Goal: Task Accomplishment & Management: Manage account settings

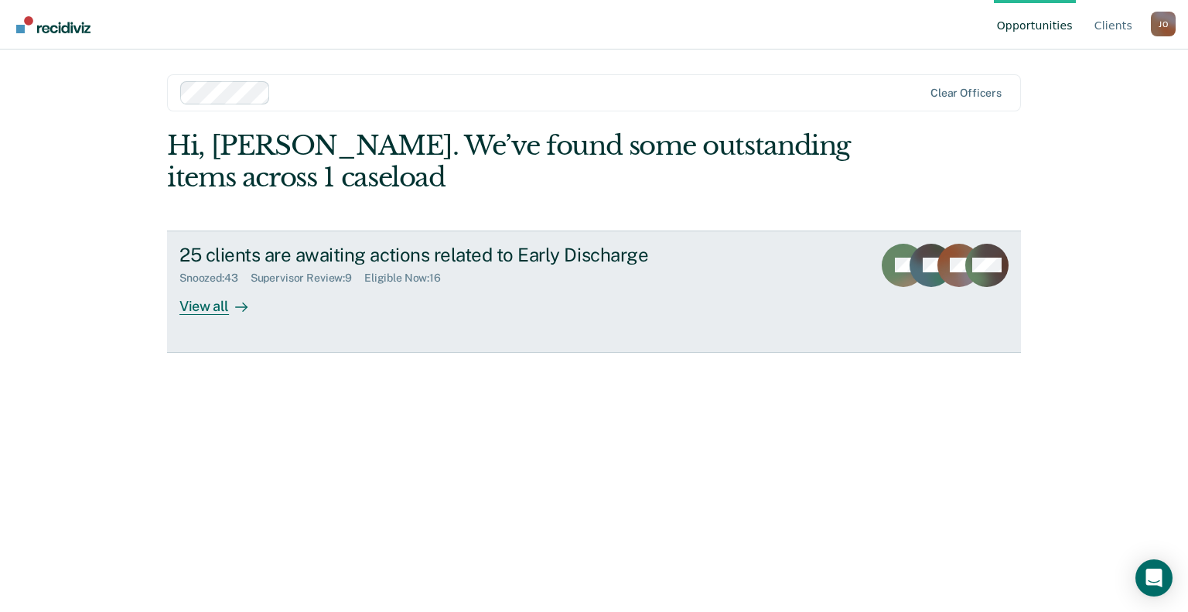
click at [217, 305] on div "View all" at bounding box center [222, 300] width 87 height 30
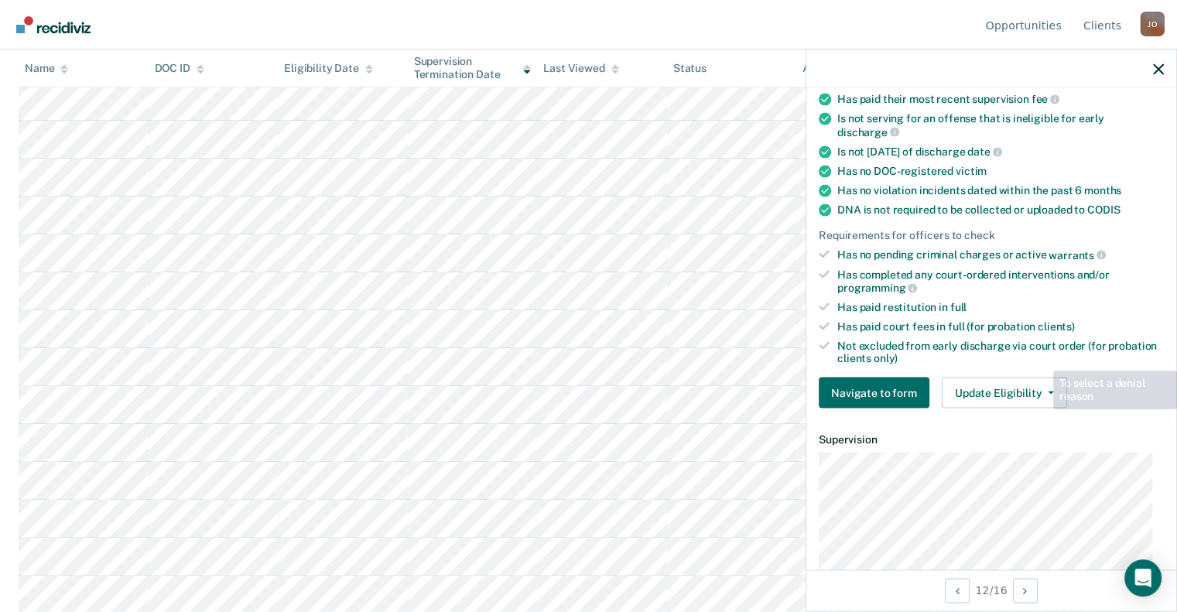
scroll to position [454, 0]
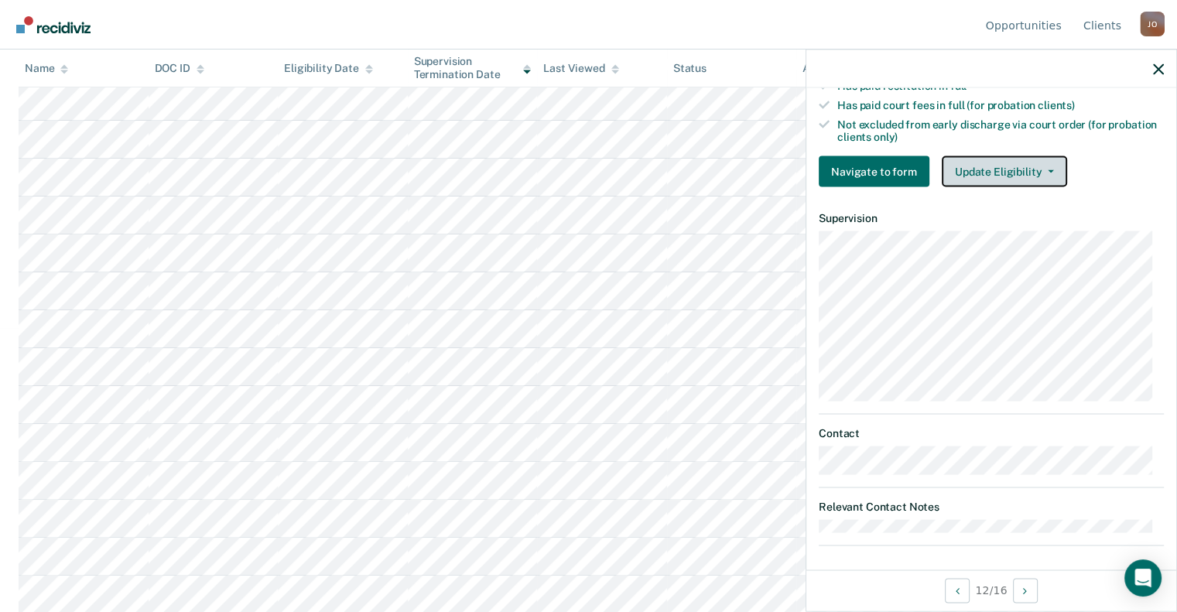
click at [997, 156] on button "Update Eligibility" at bounding box center [1004, 171] width 125 height 31
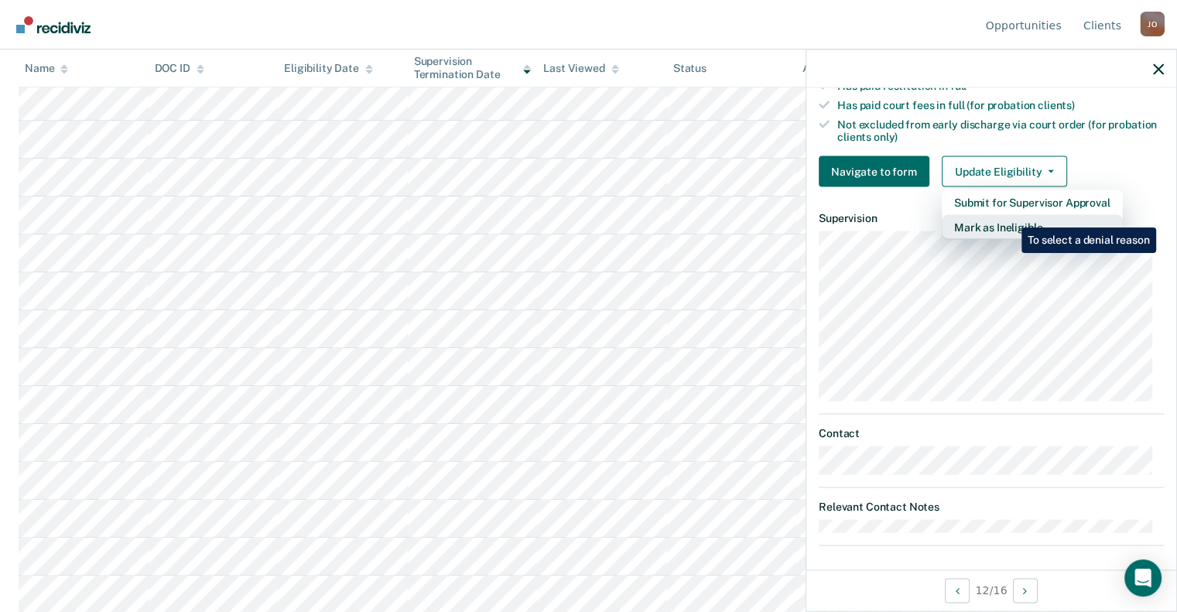
click at [1010, 216] on button "Mark as Ineligible" at bounding box center [1032, 227] width 181 height 25
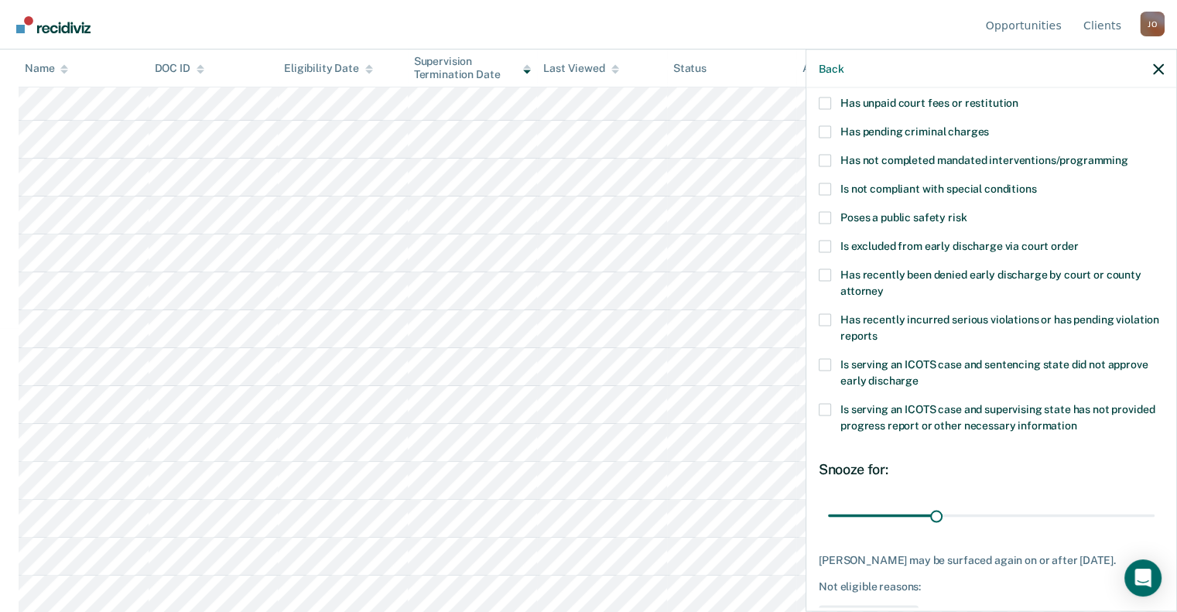
scroll to position [86, 0]
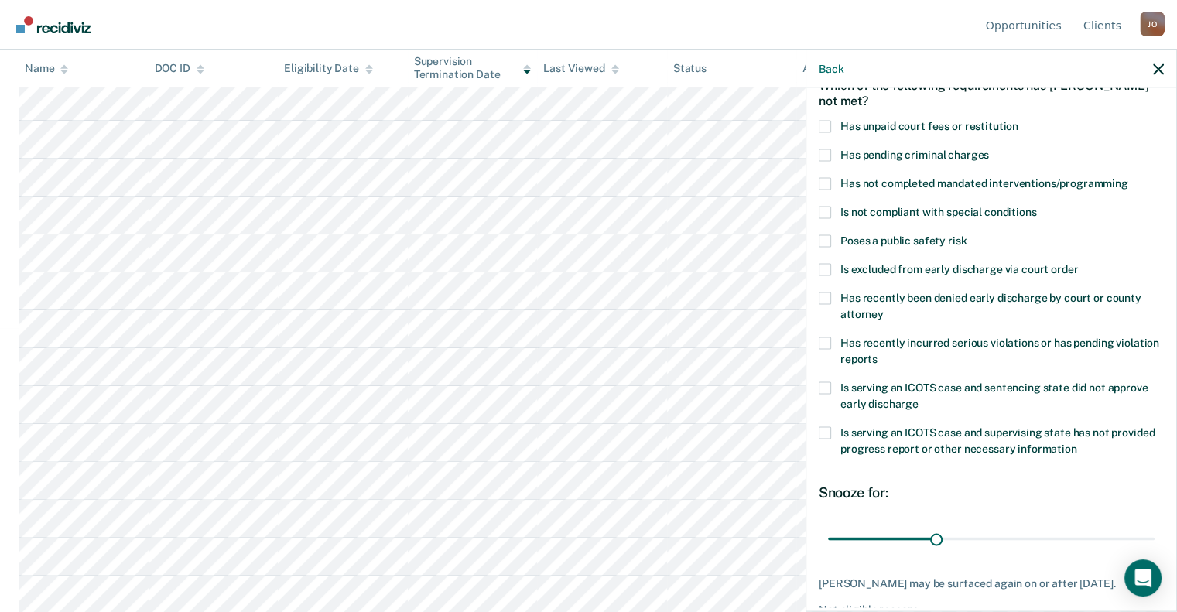
click at [821, 177] on span at bounding box center [825, 183] width 12 height 12
click at [1128, 177] on input "Has not completed mandated interventions/programming" at bounding box center [1128, 177] width 0 height 0
drag, startPoint x: 932, startPoint y: 541, endPoint x: 854, endPoint y: 545, distance: 77.5
type input "7"
click at [854, 545] on input "range" at bounding box center [991, 538] width 327 height 27
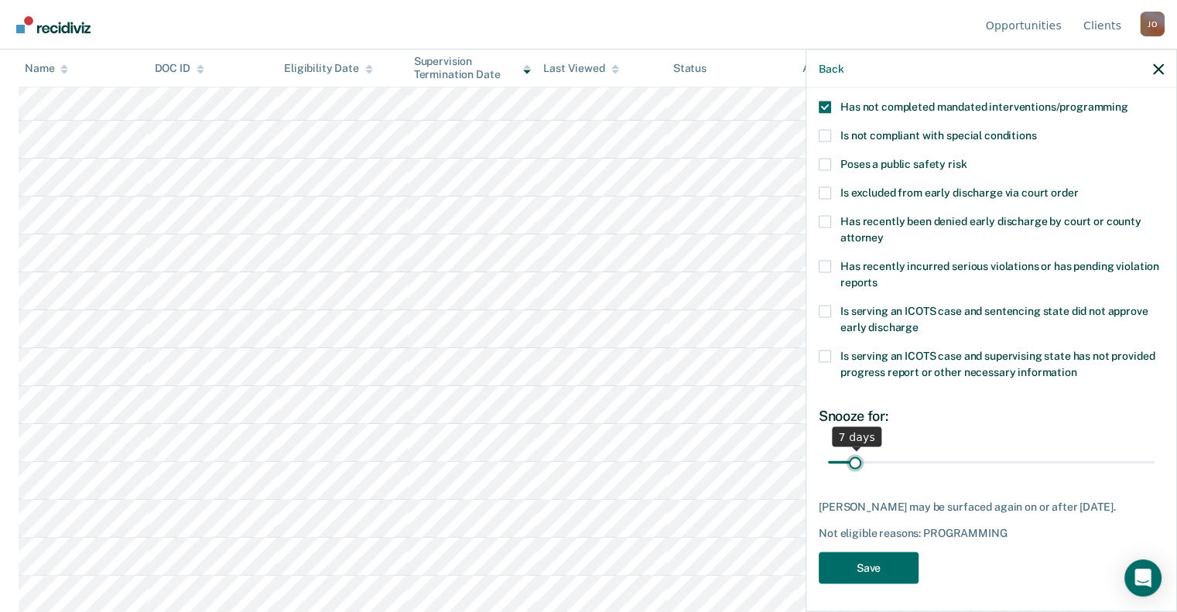
scroll to position [163, 0]
click at [867, 562] on button "Save" at bounding box center [869, 567] width 100 height 32
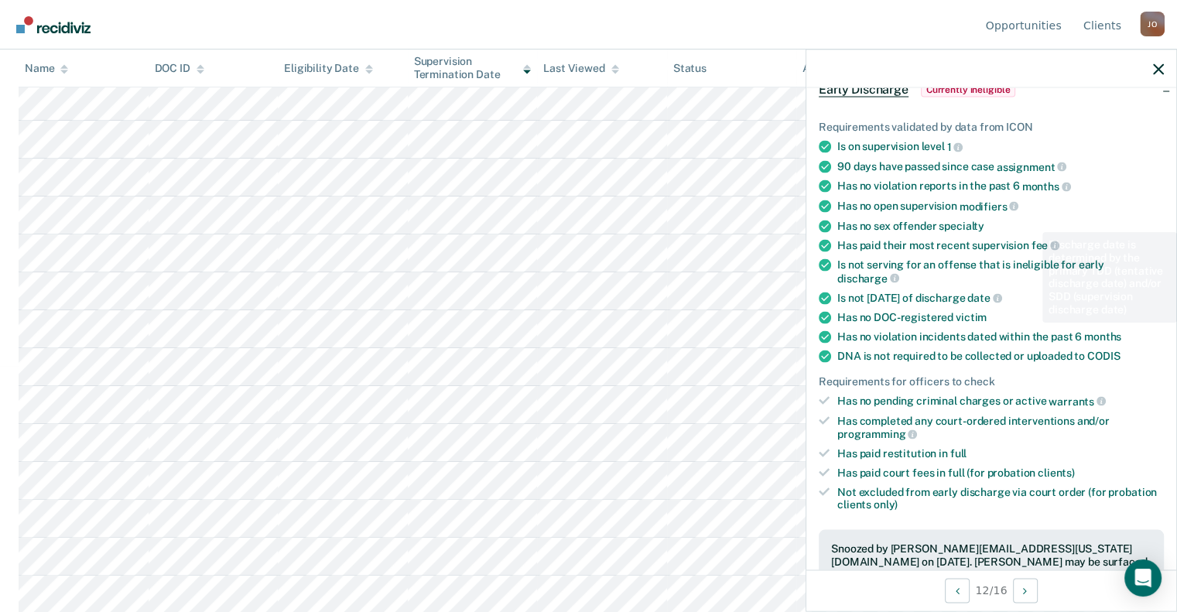
scroll to position [0, 0]
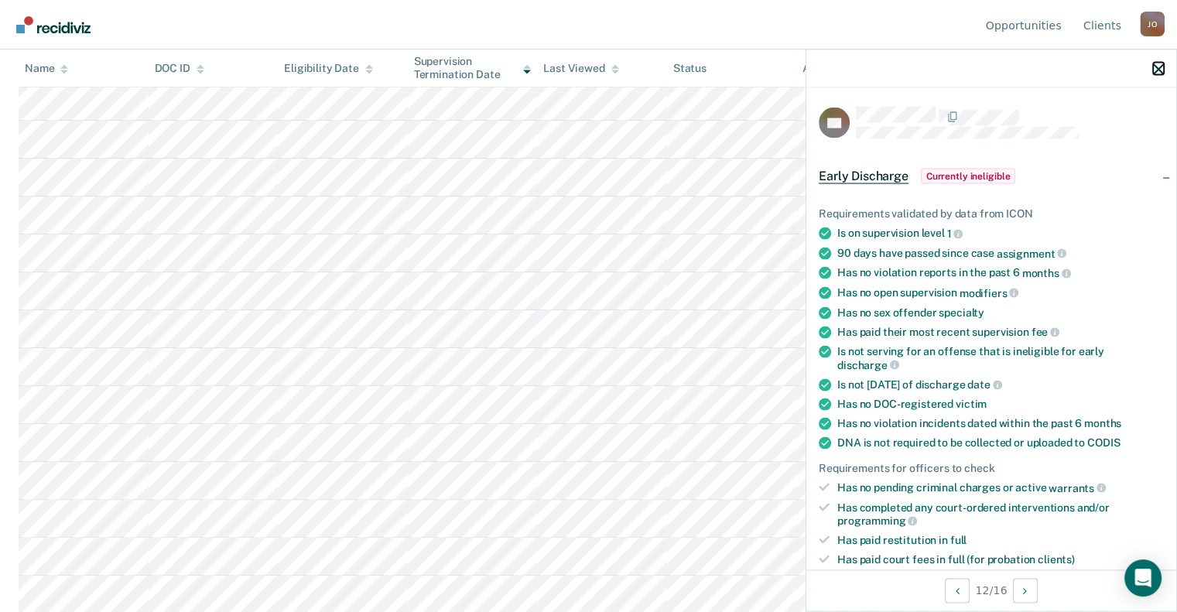
click at [1161, 62] on button "button" at bounding box center [1158, 68] width 11 height 13
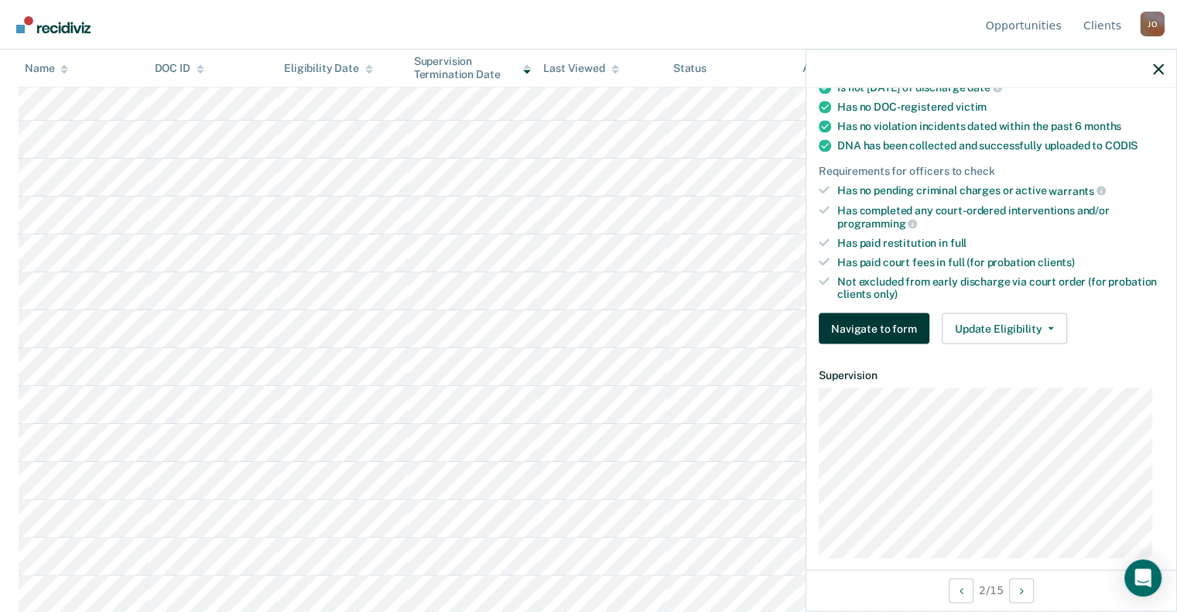
scroll to position [454, 0]
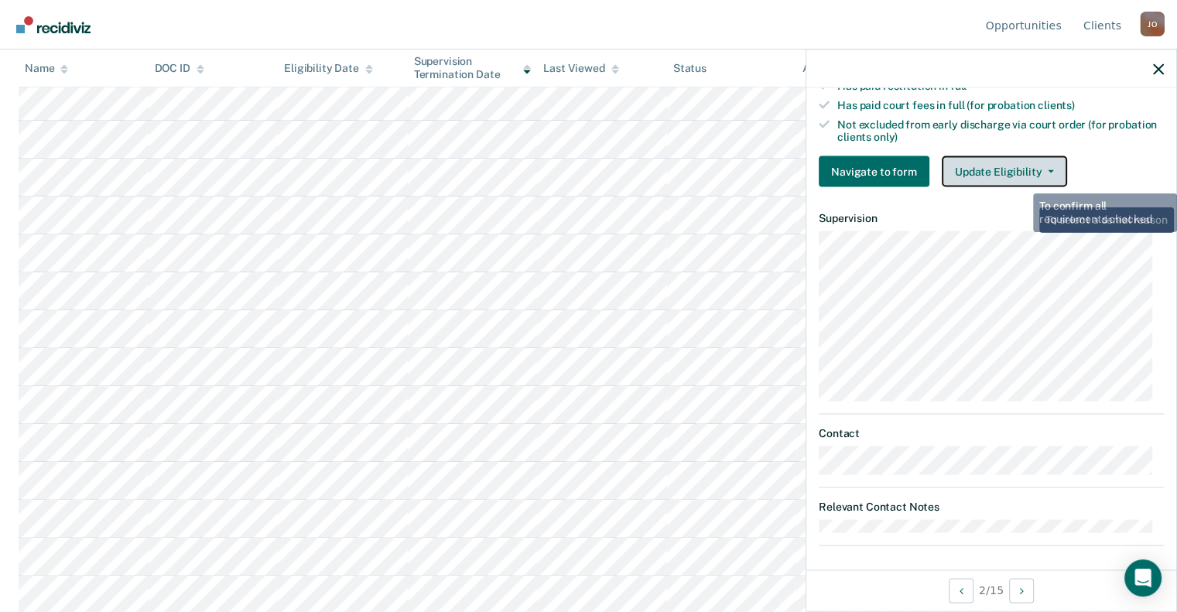
click at [1011, 156] on button "Update Eligibility" at bounding box center [1004, 171] width 125 height 31
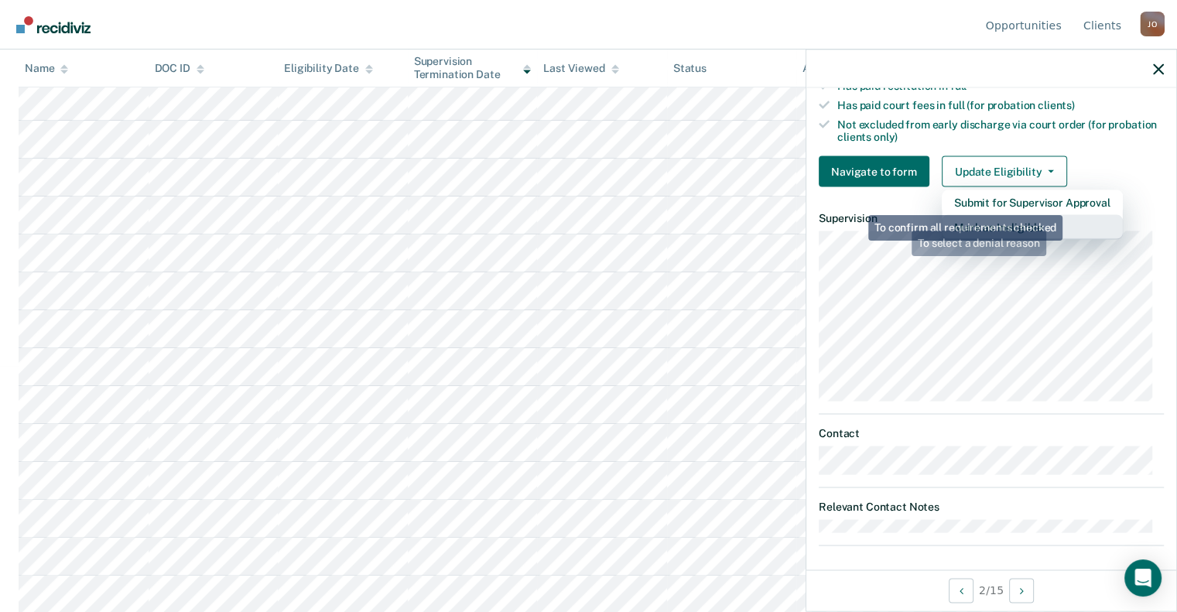
click at [1049, 219] on button "Mark as Ineligible" at bounding box center [1032, 227] width 181 height 25
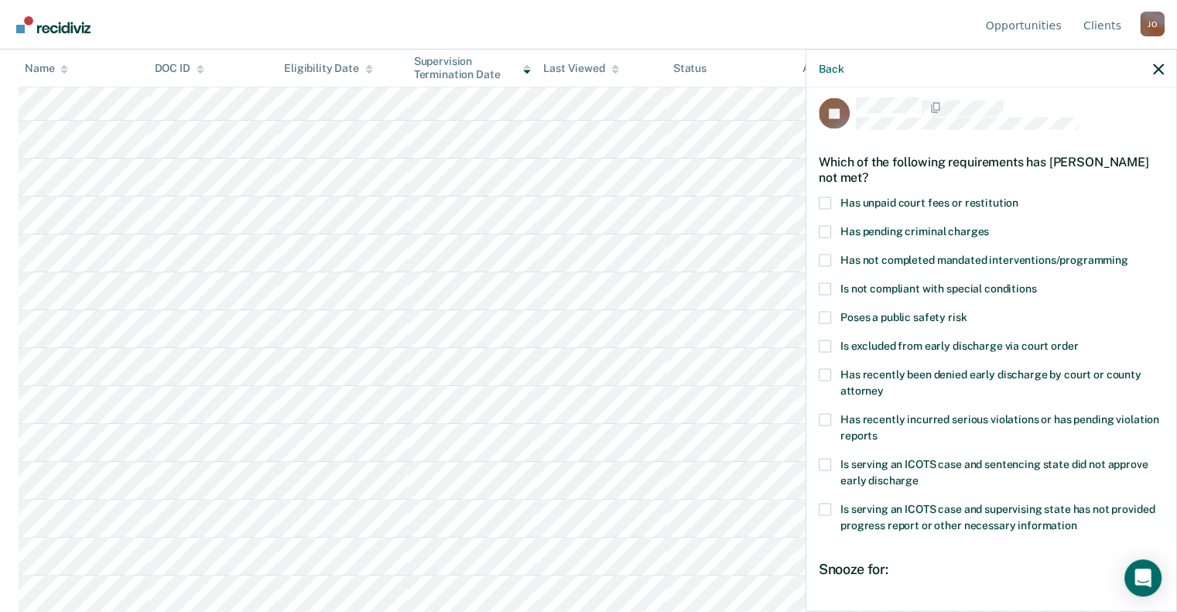
scroll to position [9, 0]
click at [817, 197] on div "JA Which of the following requirements has [PERSON_NAME] not met? Has unpaid co…" at bounding box center [991, 348] width 370 height 520
drag, startPoint x: 817, startPoint y: 197, endPoint x: 827, endPoint y: 199, distance: 10.2
click at [827, 199] on span at bounding box center [825, 203] width 12 height 12
click at [1018, 197] on input "Has unpaid court fees or restitution" at bounding box center [1018, 197] width 0 height 0
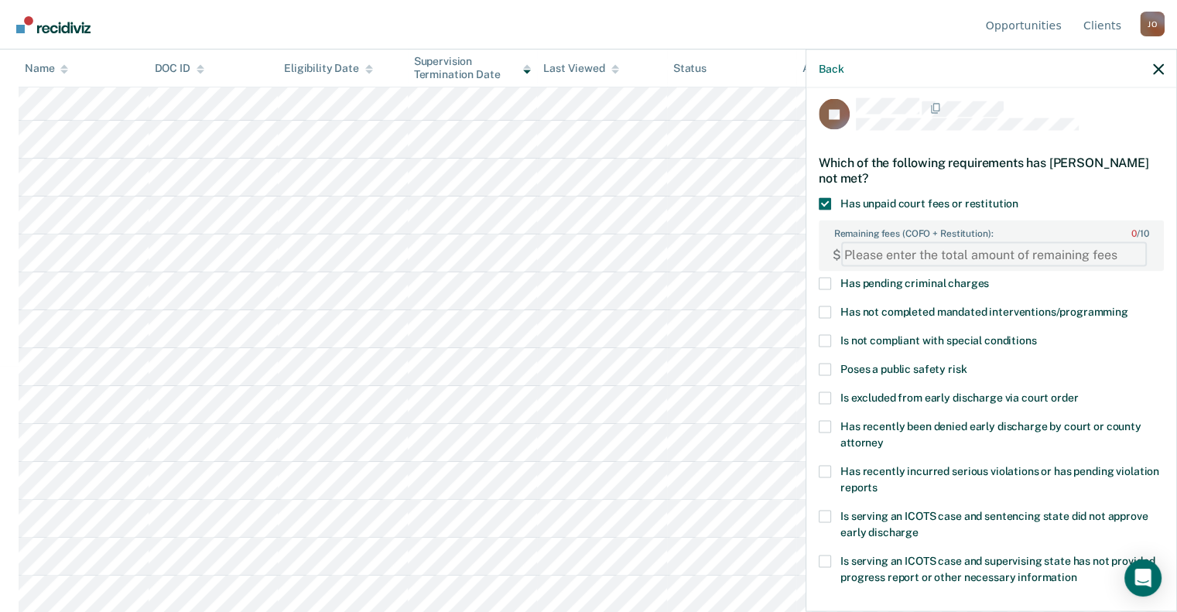
click at [944, 261] on FEESReasonInput "Remaining fees (COFO + Restitution): 0 / 10" at bounding box center [994, 254] width 306 height 25
paste FEESReasonInput "4700.00"
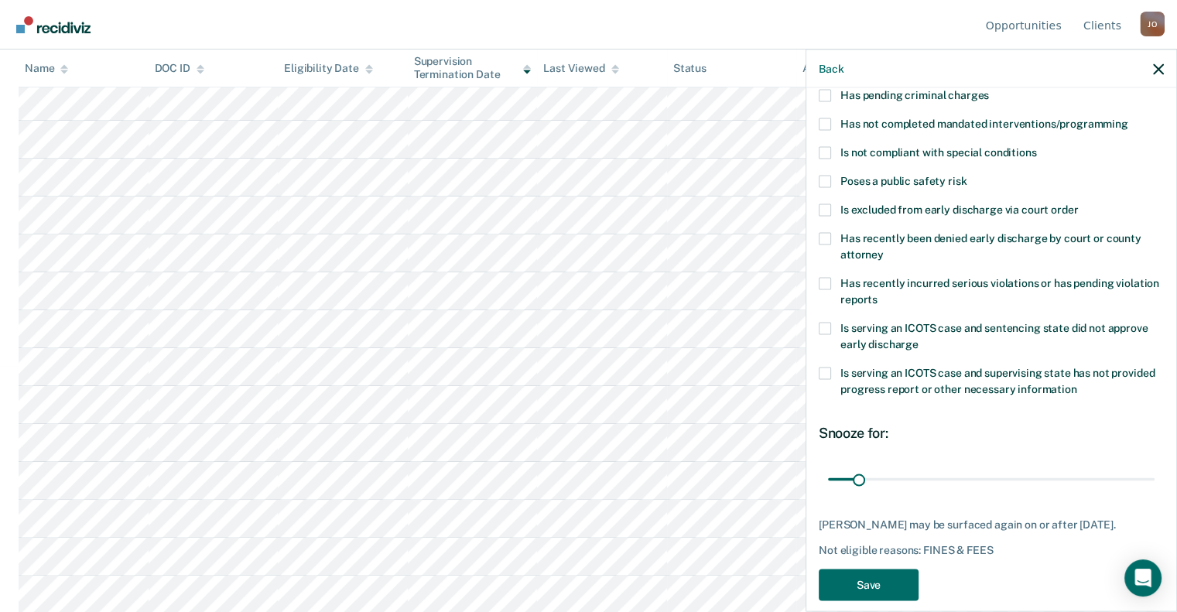
scroll to position [214, 0]
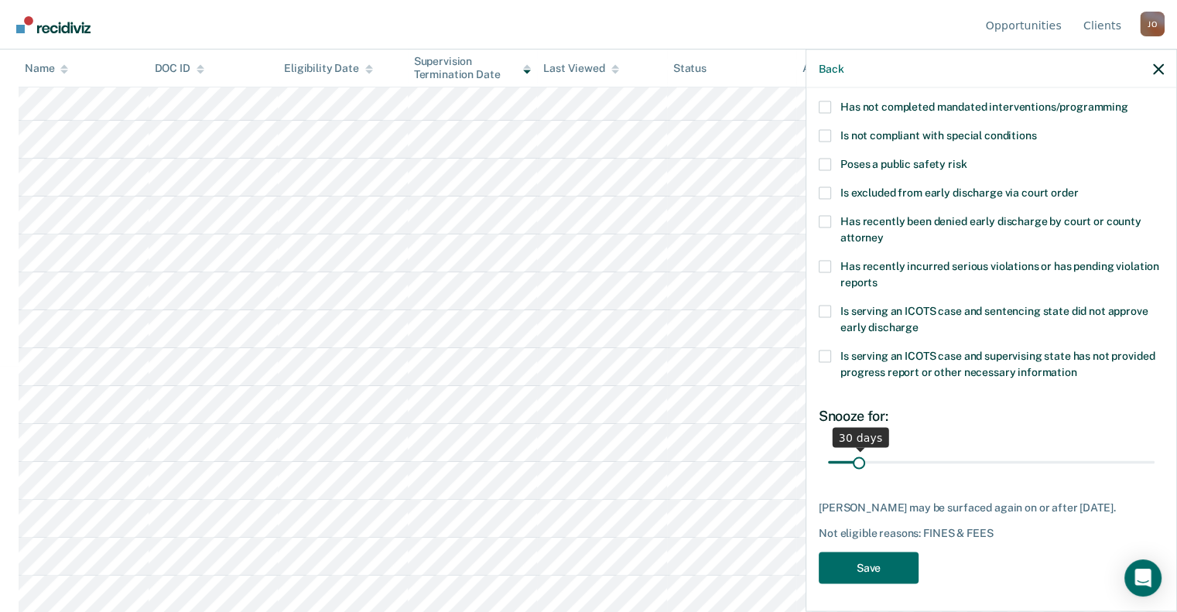
type FEESReasonInput "4700.00"
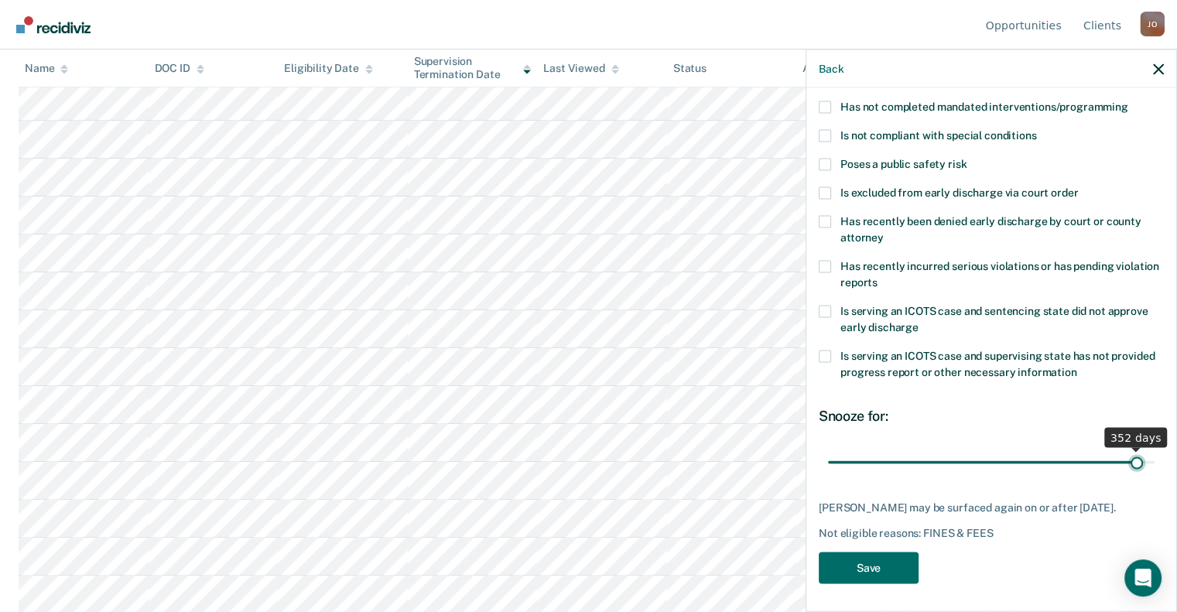
click at [1125, 457] on input "range" at bounding box center [991, 462] width 327 height 27
type input "266"
click at [1054, 459] on input "range" at bounding box center [991, 462] width 327 height 27
click at [863, 566] on button "Save" at bounding box center [869, 568] width 100 height 32
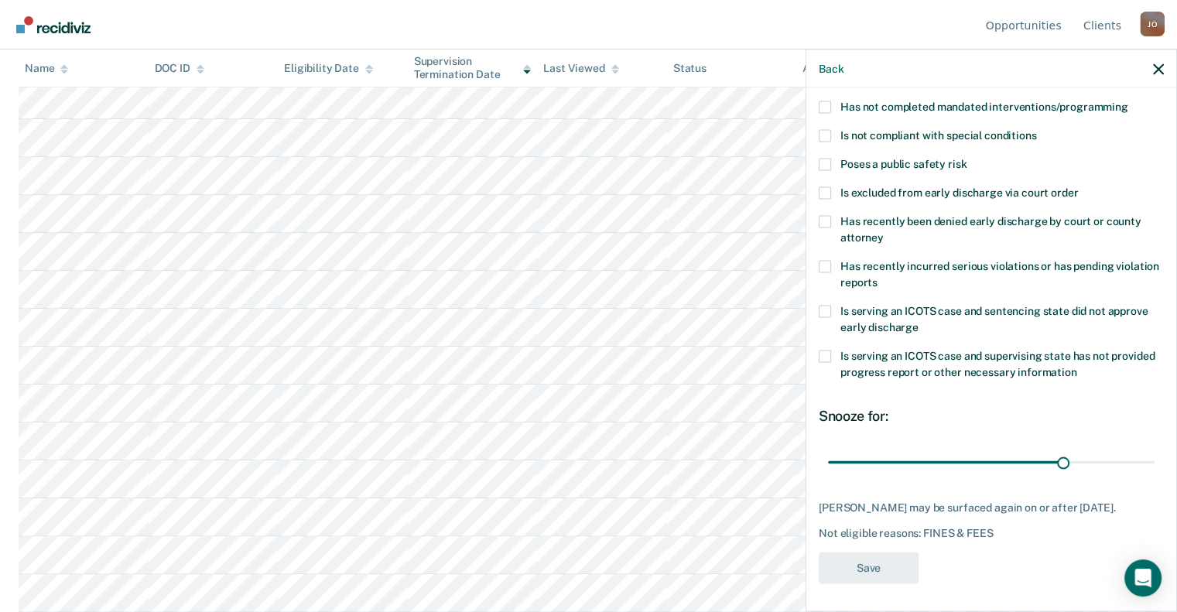
scroll to position [208, 0]
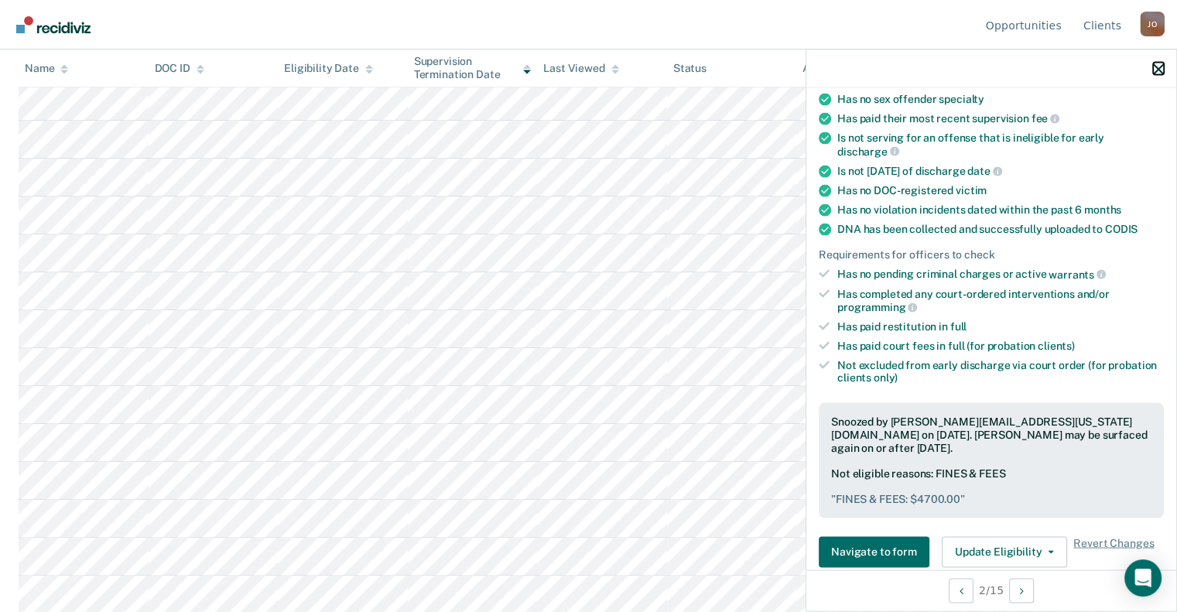
click at [1162, 67] on icon "button" at bounding box center [1158, 68] width 11 height 11
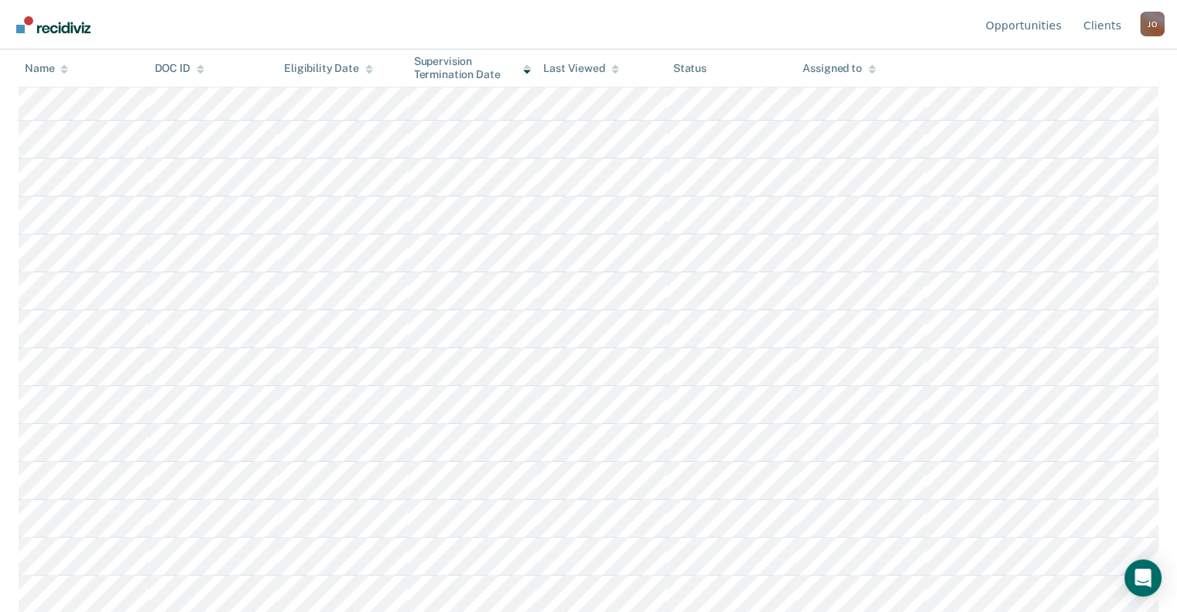
click at [84, 428] on tbody at bounding box center [589, 348] width 1140 height 531
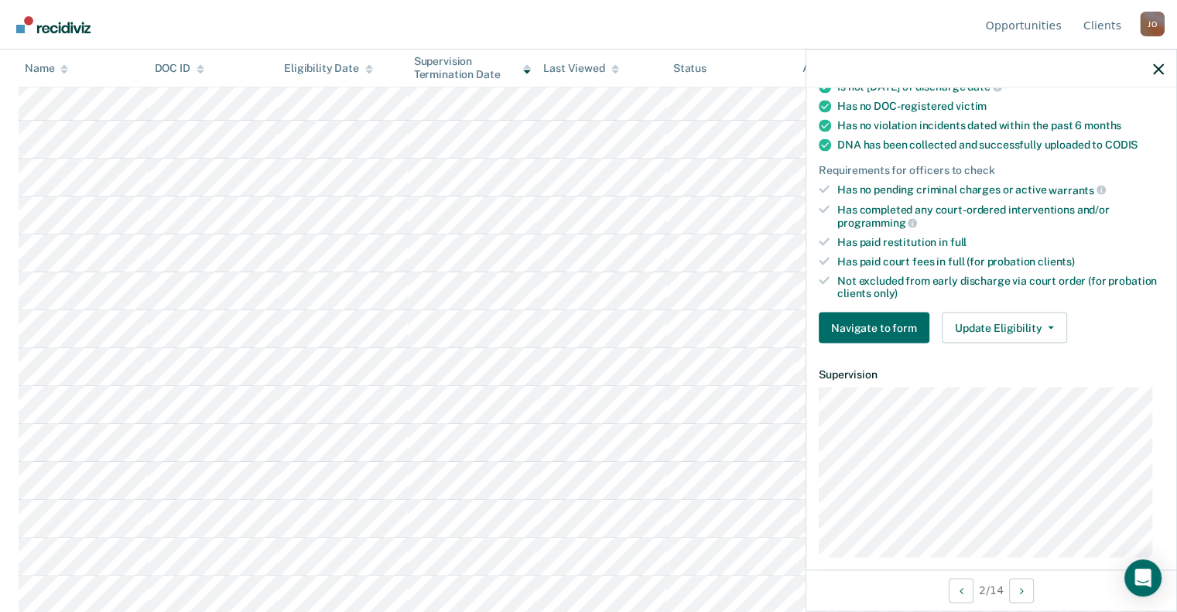
scroll to position [454, 0]
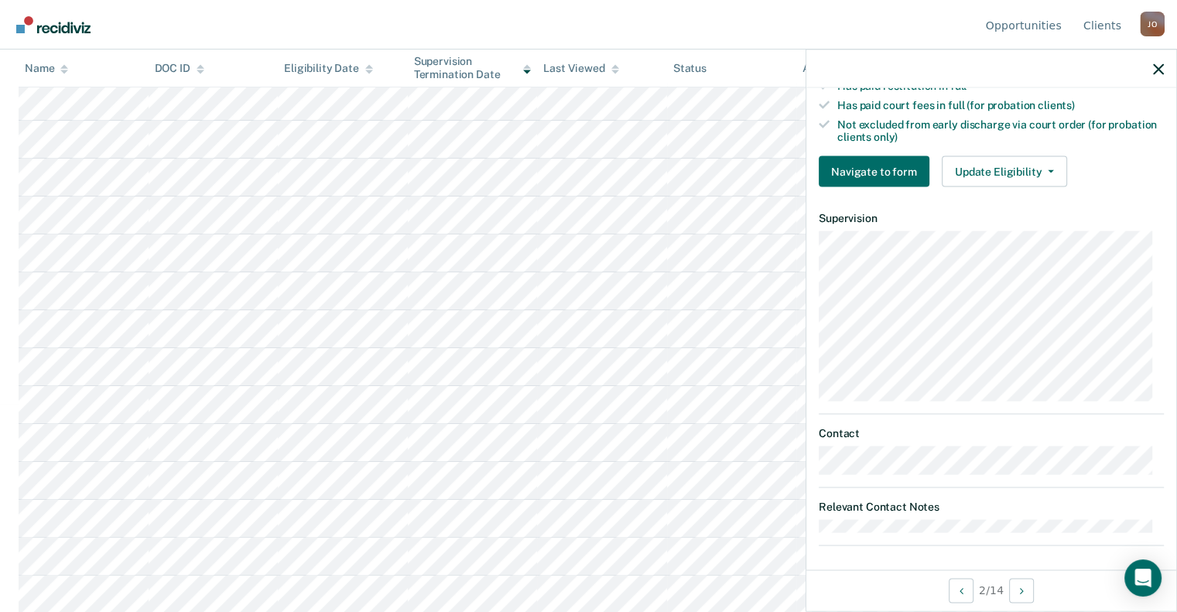
click at [1007, 161] on button "Update Eligibility" at bounding box center [1004, 171] width 125 height 31
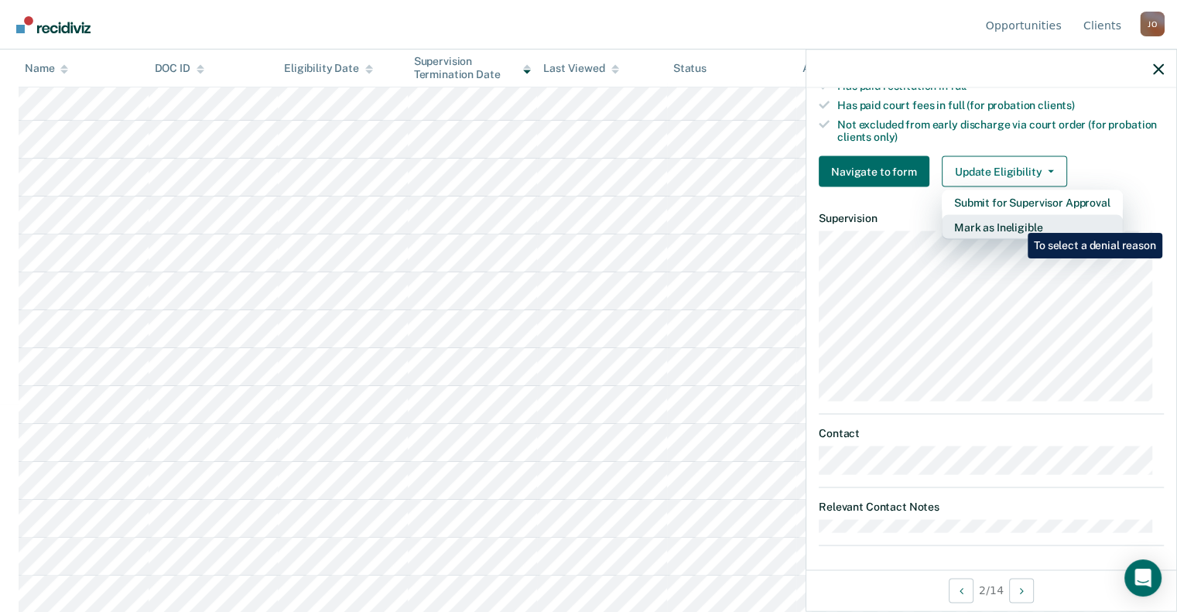
click at [1016, 221] on button "Mark as Ineligible" at bounding box center [1032, 227] width 181 height 25
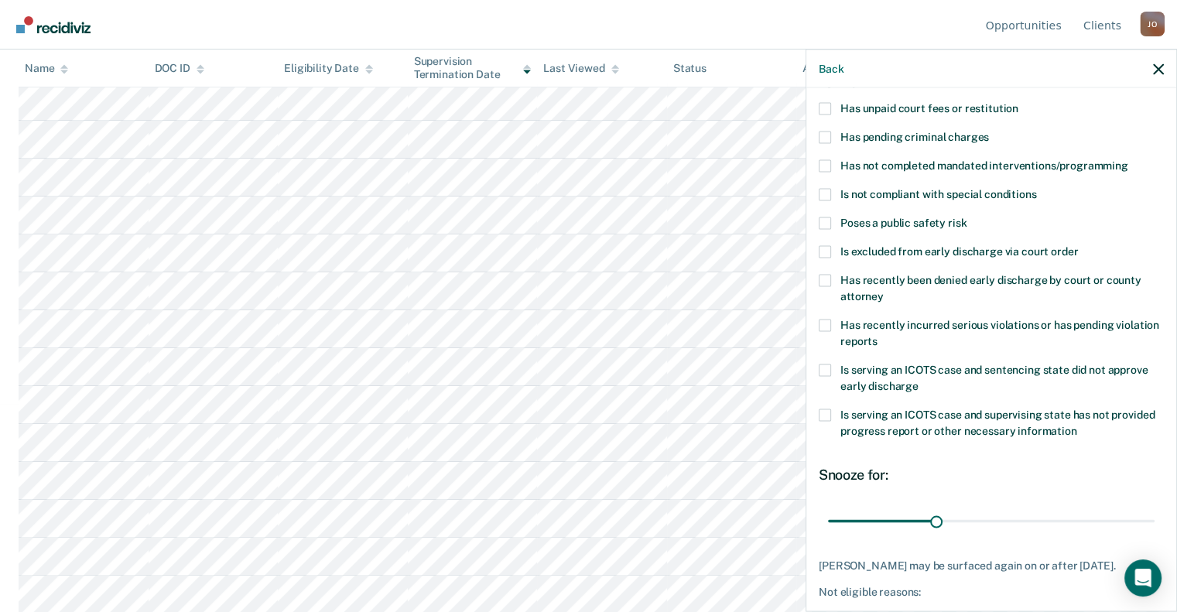
scroll to position [22, 0]
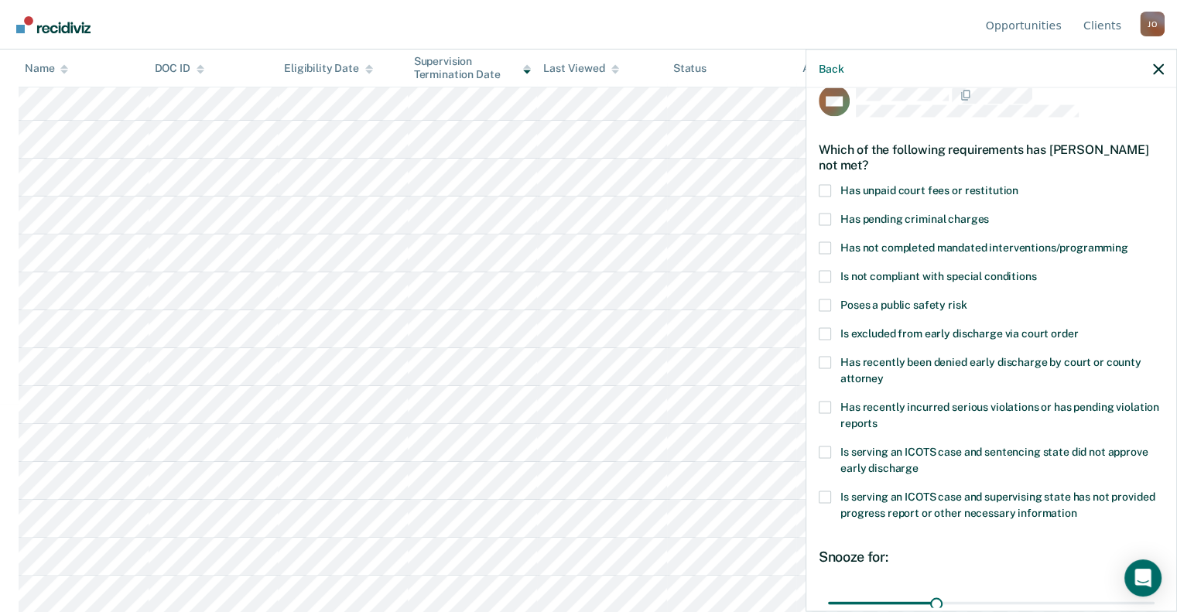
click at [824, 248] on span at bounding box center [825, 247] width 12 height 12
click at [1128, 241] on input "Has not completed mandated interventions/programming" at bounding box center [1128, 241] width 0 height 0
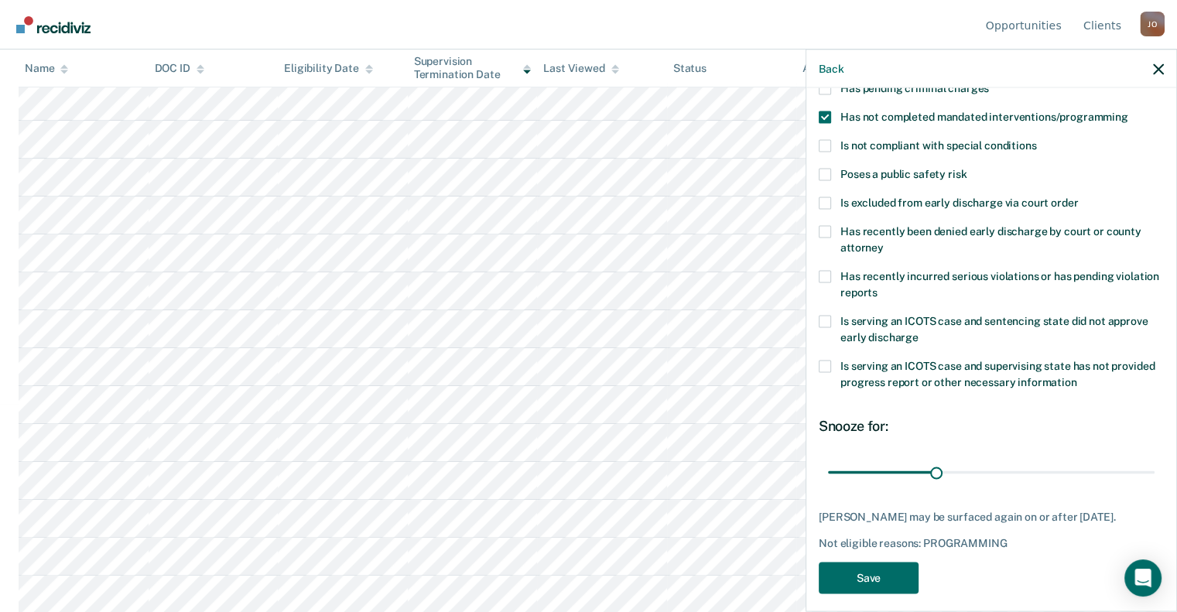
scroll to position [176, 0]
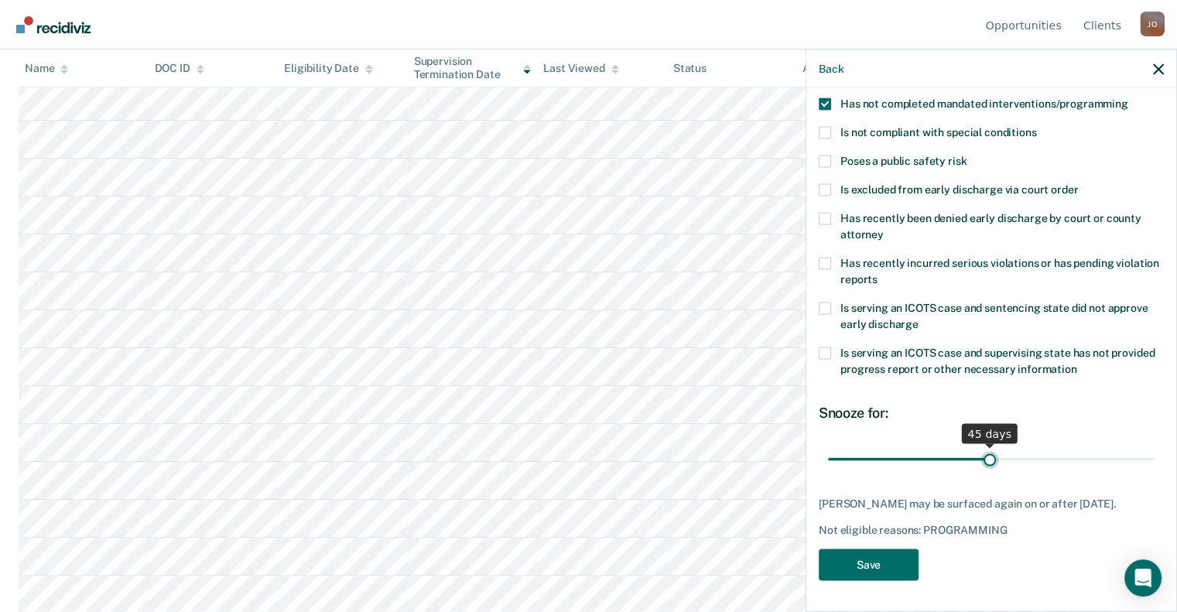
click at [983, 446] on input "range" at bounding box center [991, 459] width 327 height 27
click at [1039, 446] on input "range" at bounding box center [991, 459] width 327 height 27
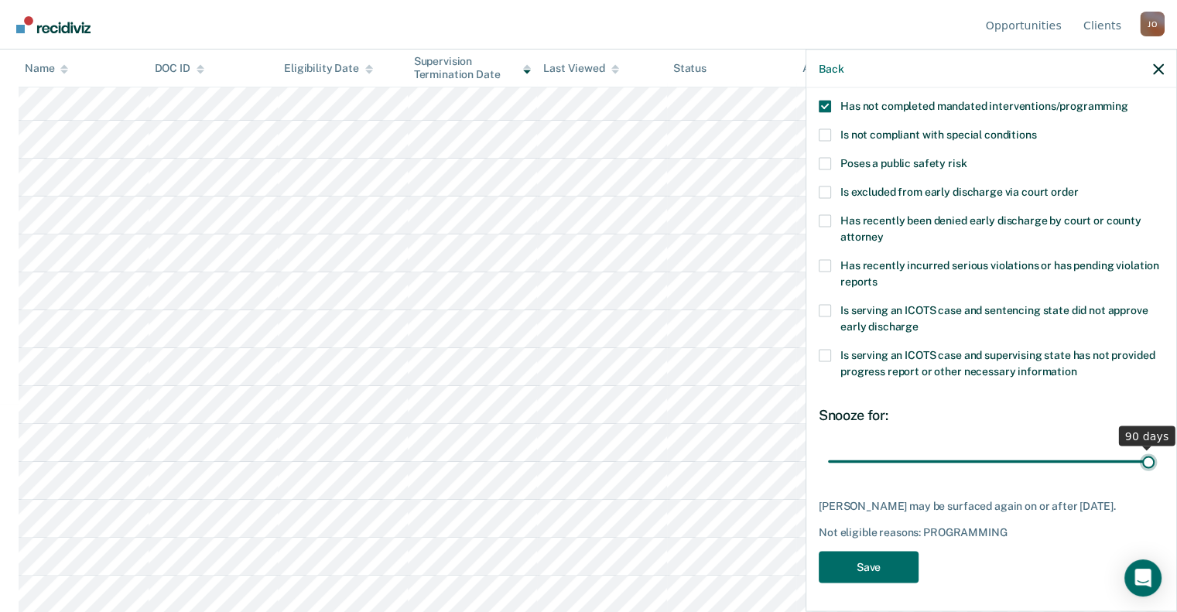
drag, startPoint x: 1039, startPoint y: 448, endPoint x: 1153, endPoint y: 439, distance: 114.1
type input "90"
click at [1153, 448] on input "range" at bounding box center [991, 461] width 327 height 27
click at [875, 569] on button "Save" at bounding box center [869, 567] width 100 height 32
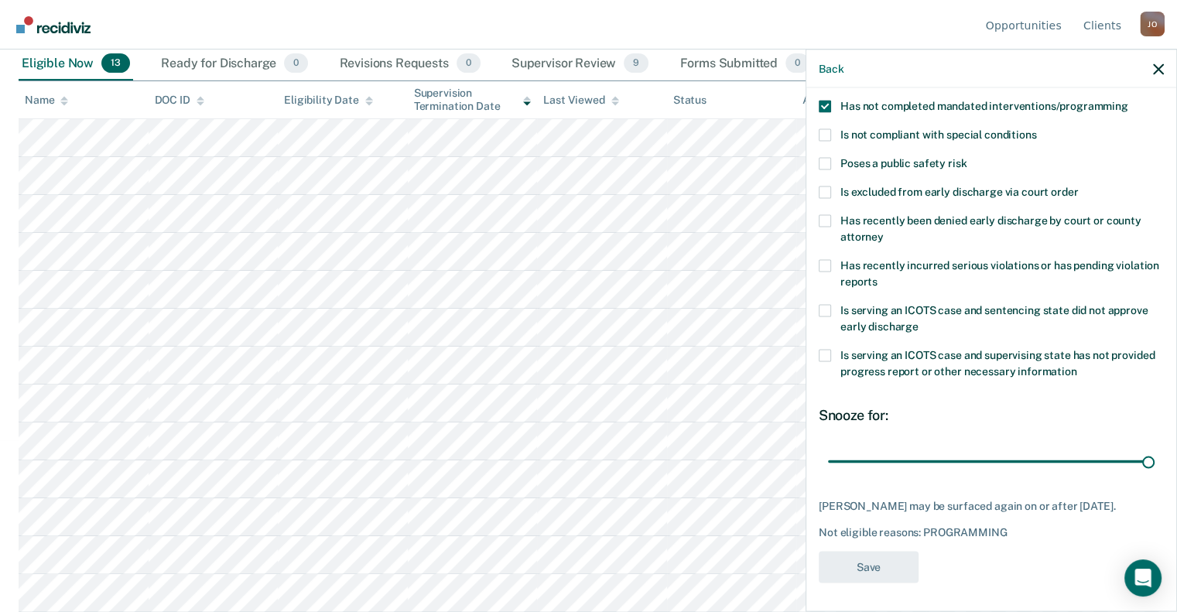
scroll to position [170, 0]
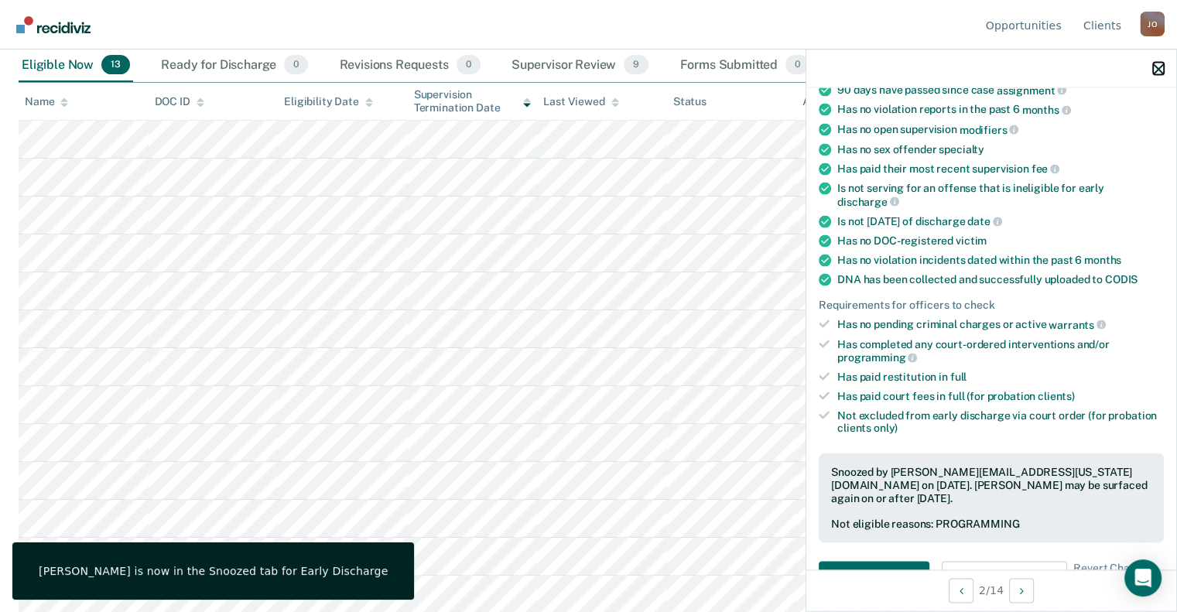
click at [1157, 67] on icon "button" at bounding box center [1158, 68] width 11 height 11
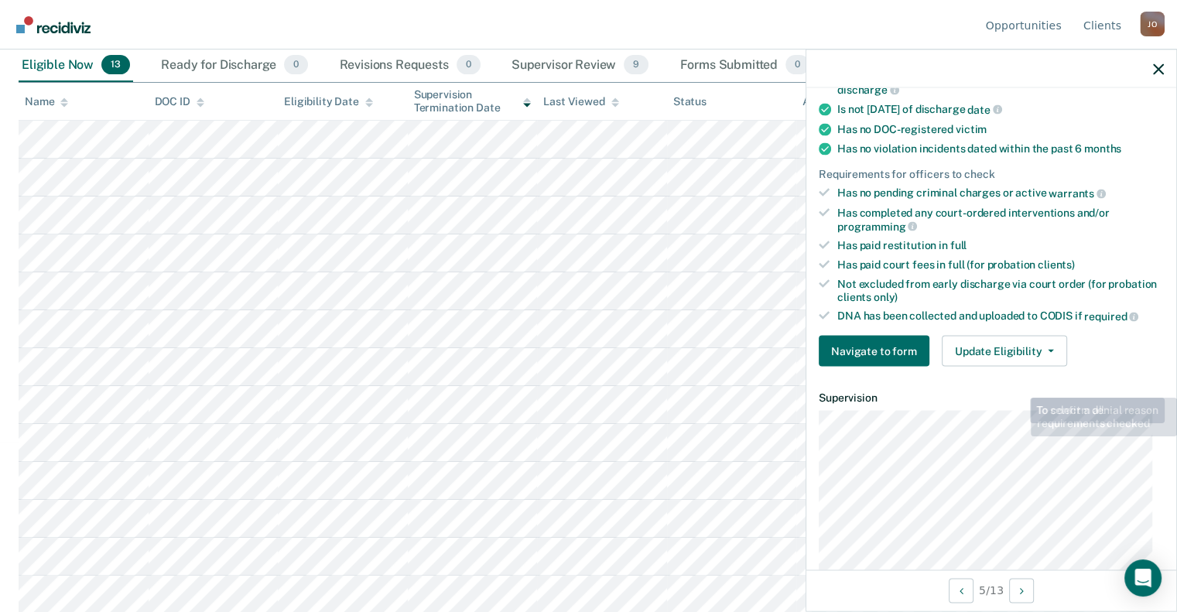
scroll to position [309, 0]
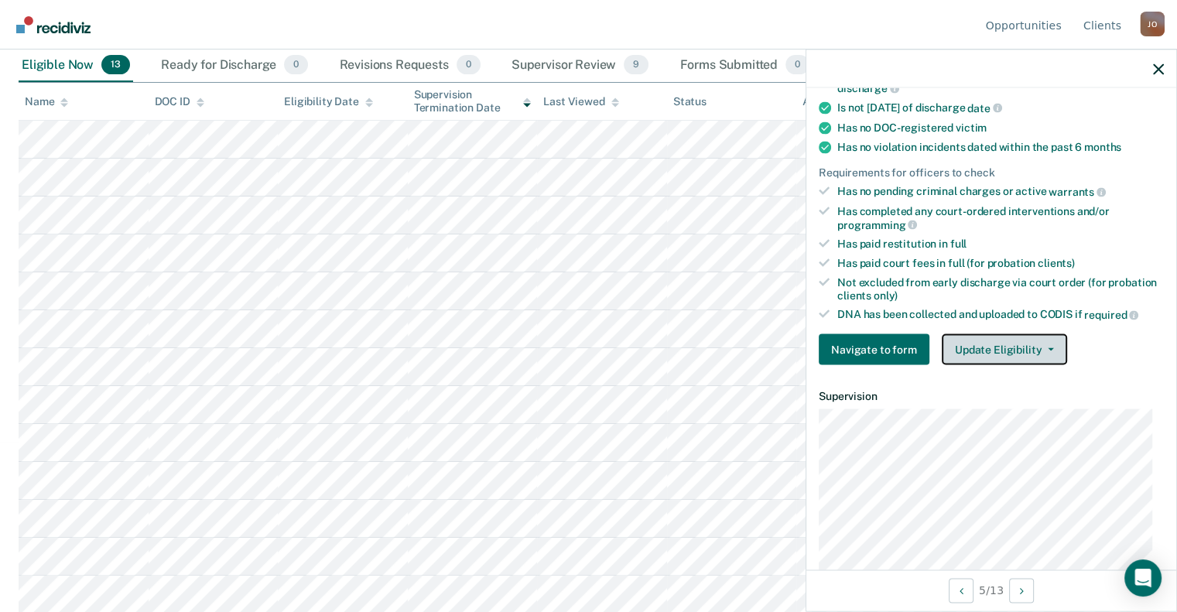
click at [1013, 341] on button "Update Eligibility" at bounding box center [1004, 349] width 125 height 31
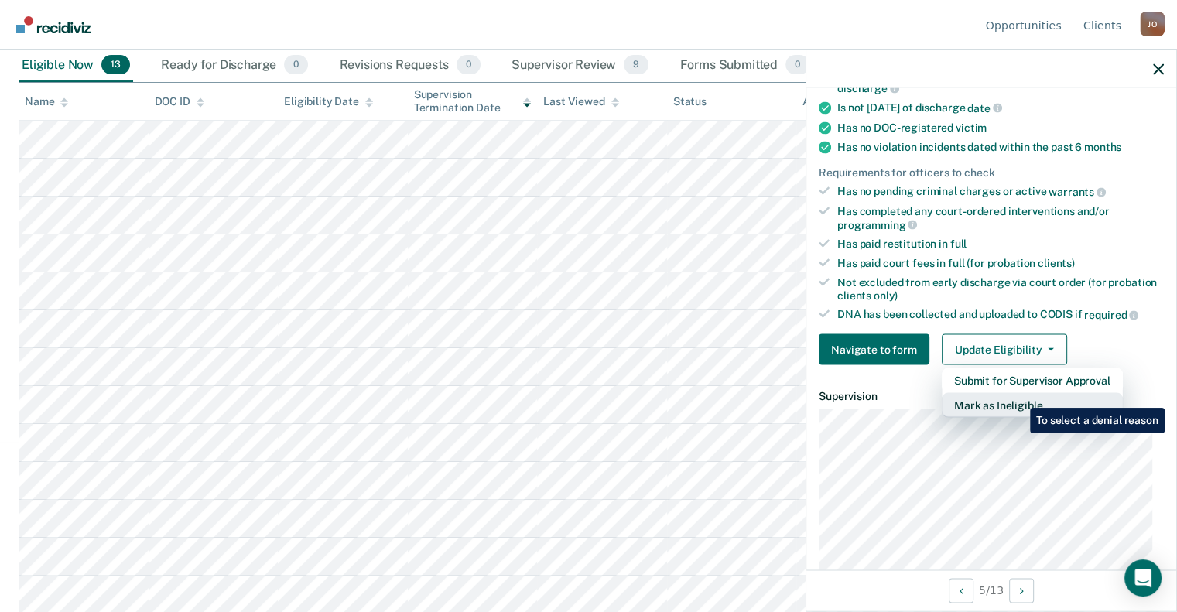
click at [1018, 396] on button "Mark as Ineligible" at bounding box center [1032, 405] width 181 height 25
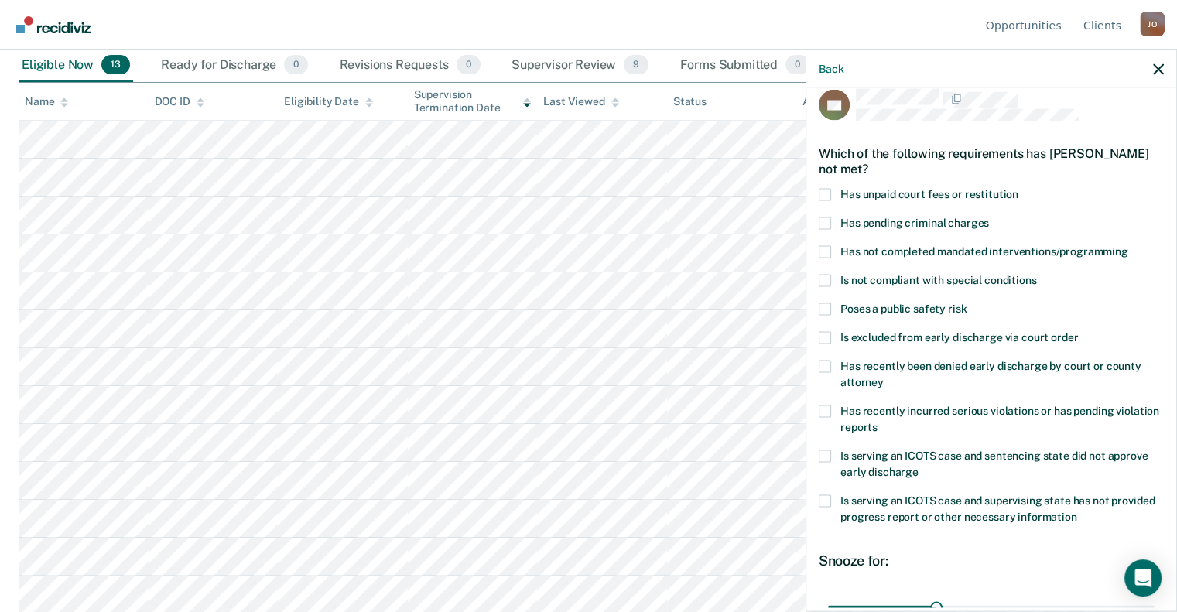
scroll to position [9, 0]
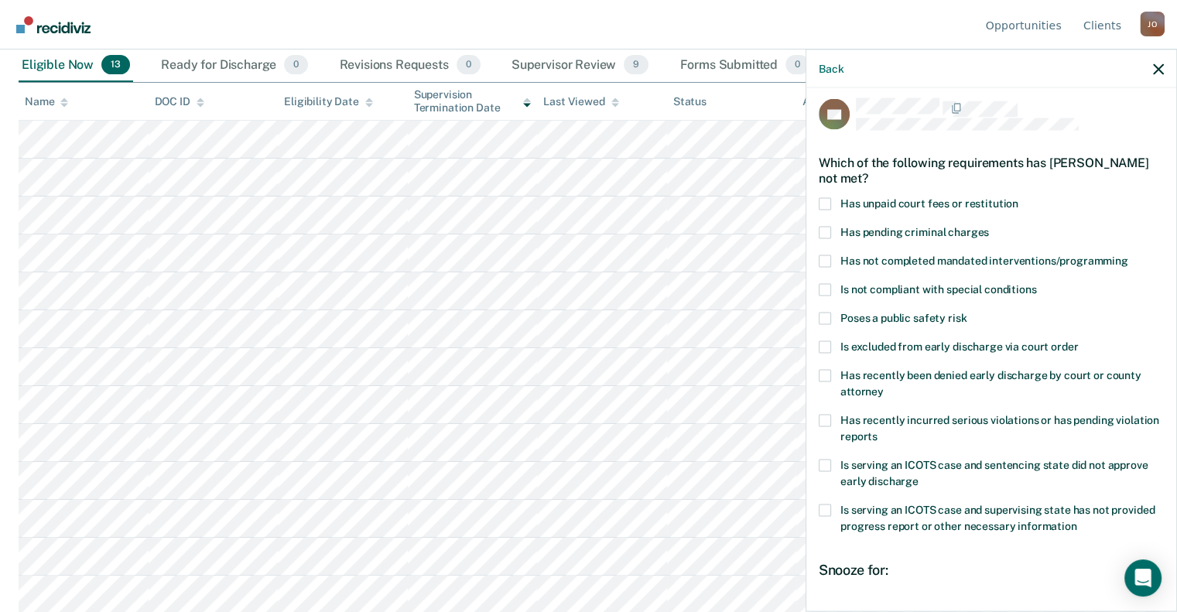
click at [823, 263] on span at bounding box center [825, 261] width 12 height 12
click at [1128, 255] on input "Has not completed mandated interventions/programming" at bounding box center [1128, 255] width 0 height 0
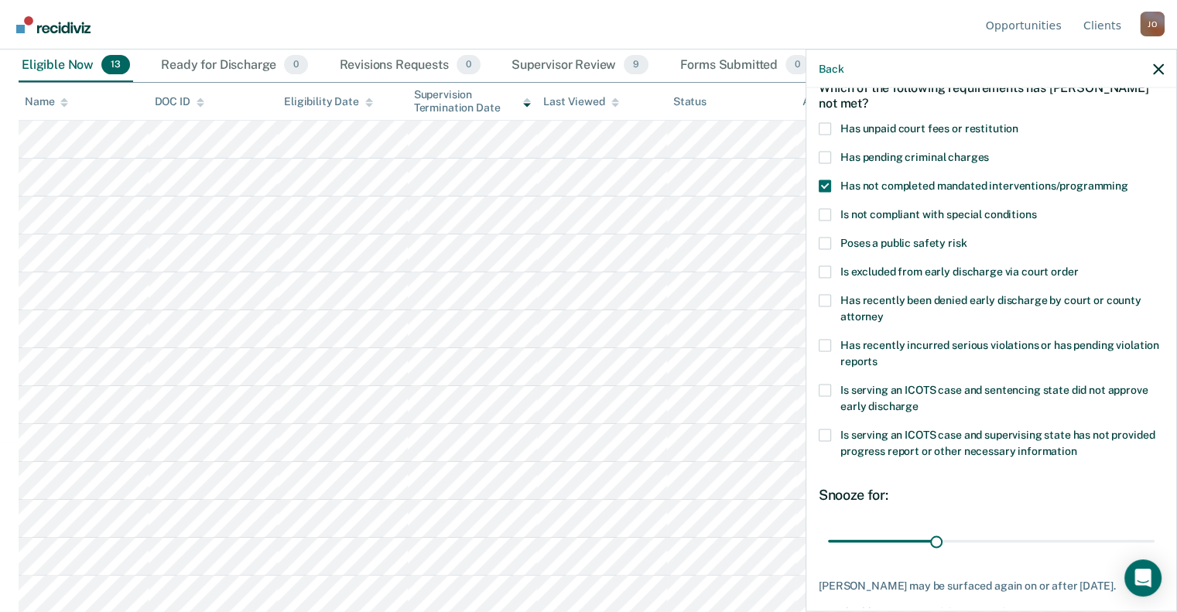
scroll to position [163, 0]
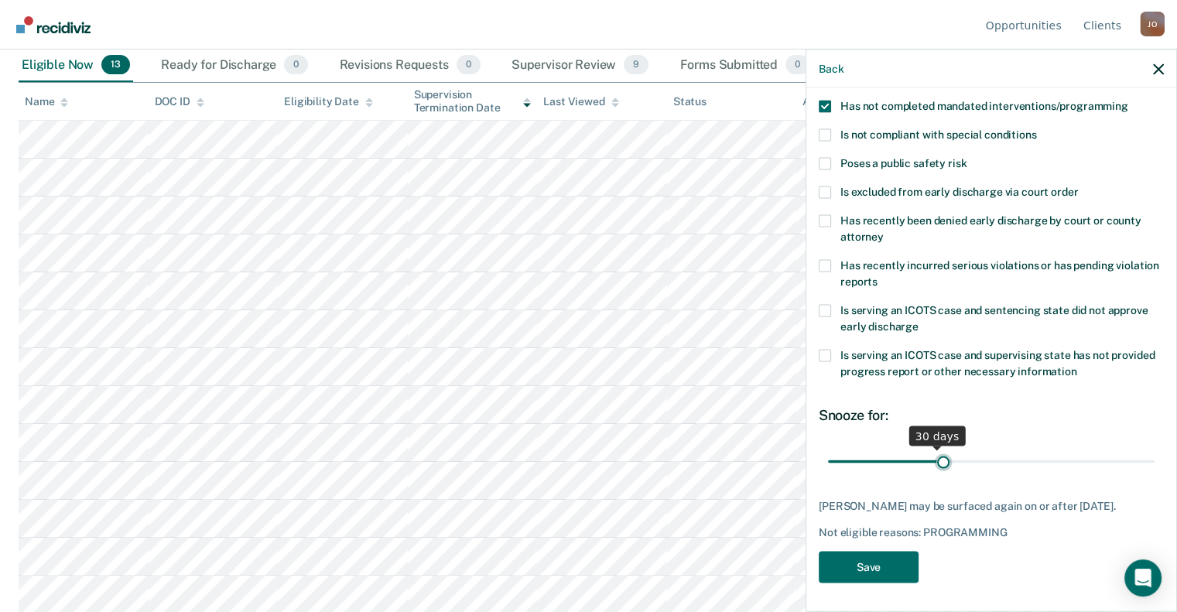
type input "32"
click at [938, 460] on input "range" at bounding box center [991, 461] width 327 height 27
click at [874, 566] on button "Save" at bounding box center [869, 567] width 100 height 32
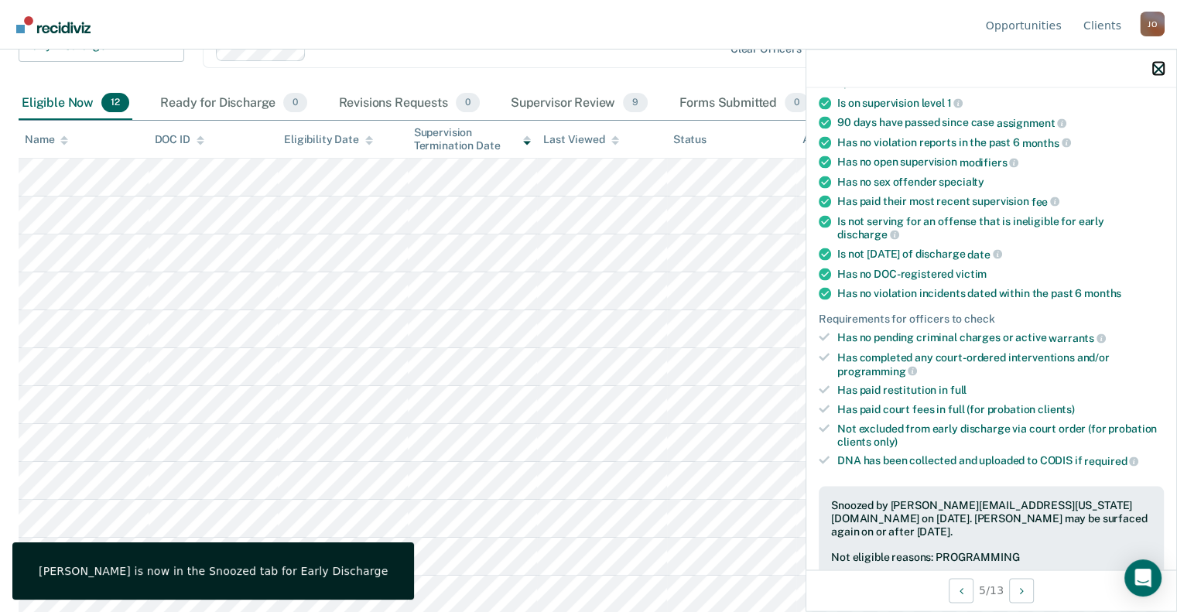
drag, startPoint x: 1163, startPoint y: 80, endPoint x: 1170, endPoint y: 88, distance: 11.0
click at [1163, 85] on div at bounding box center [991, 69] width 370 height 39
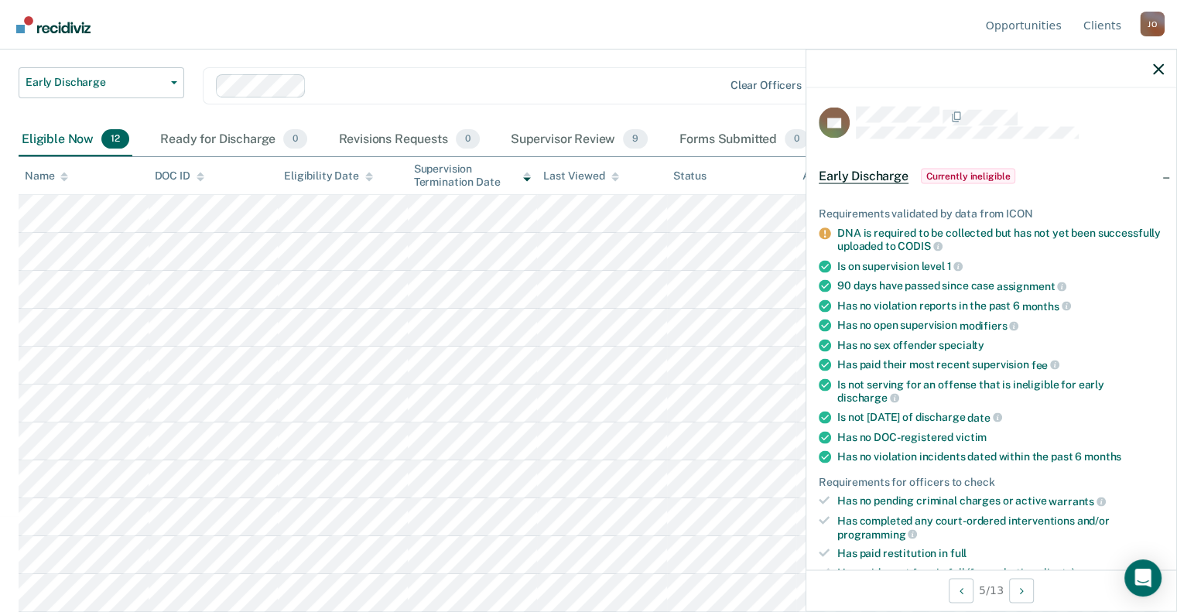
scroll to position [0, 0]
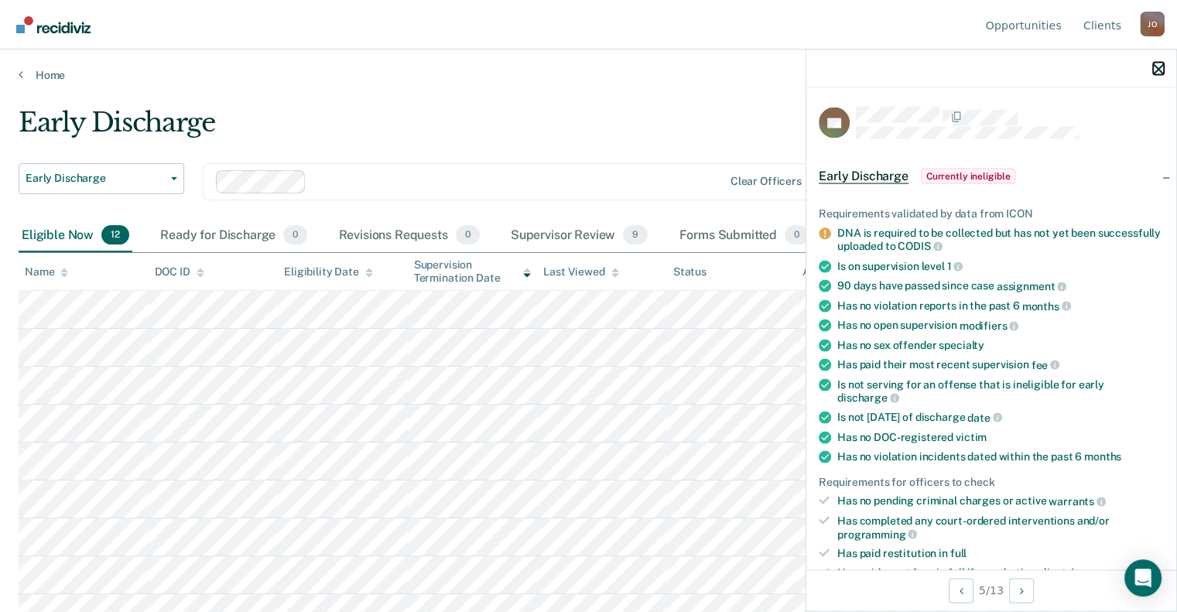
drag, startPoint x: 1162, startPoint y: 65, endPoint x: 1103, endPoint y: 98, distance: 68.2
click at [1160, 65] on icon "button" at bounding box center [1158, 68] width 11 height 11
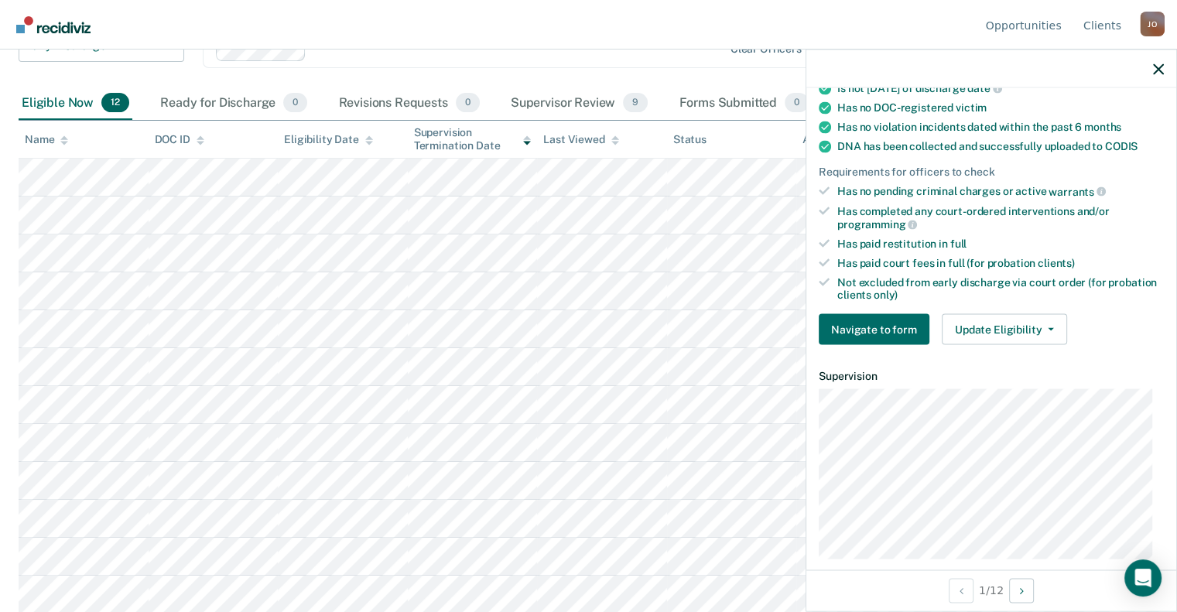
scroll to position [454, 0]
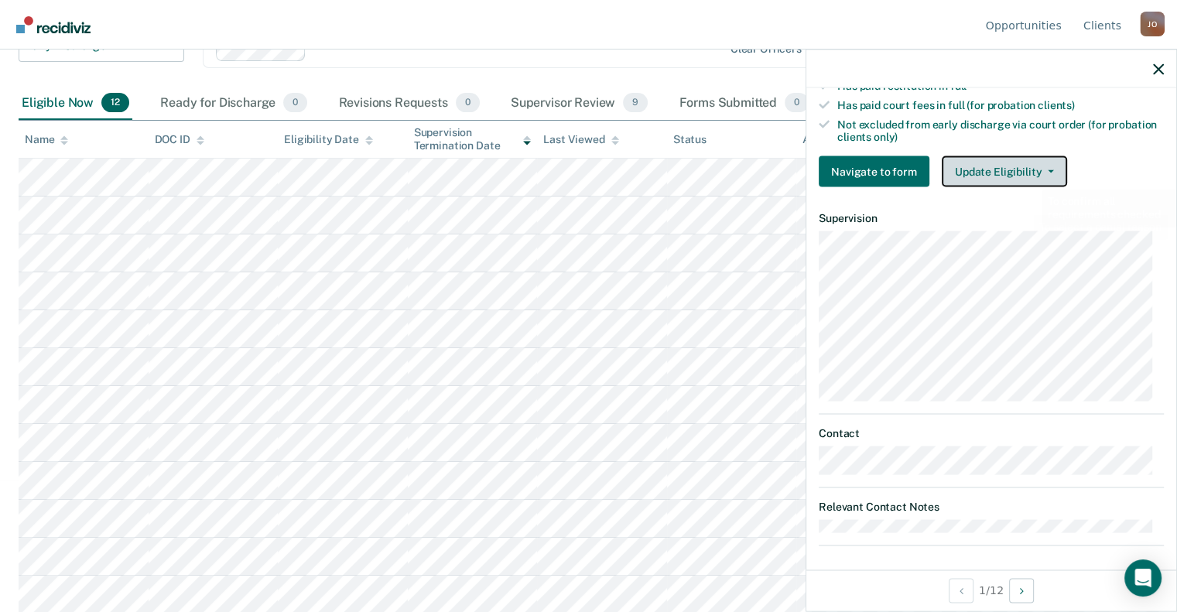
click at [1027, 169] on button "Update Eligibility" at bounding box center [1004, 171] width 125 height 31
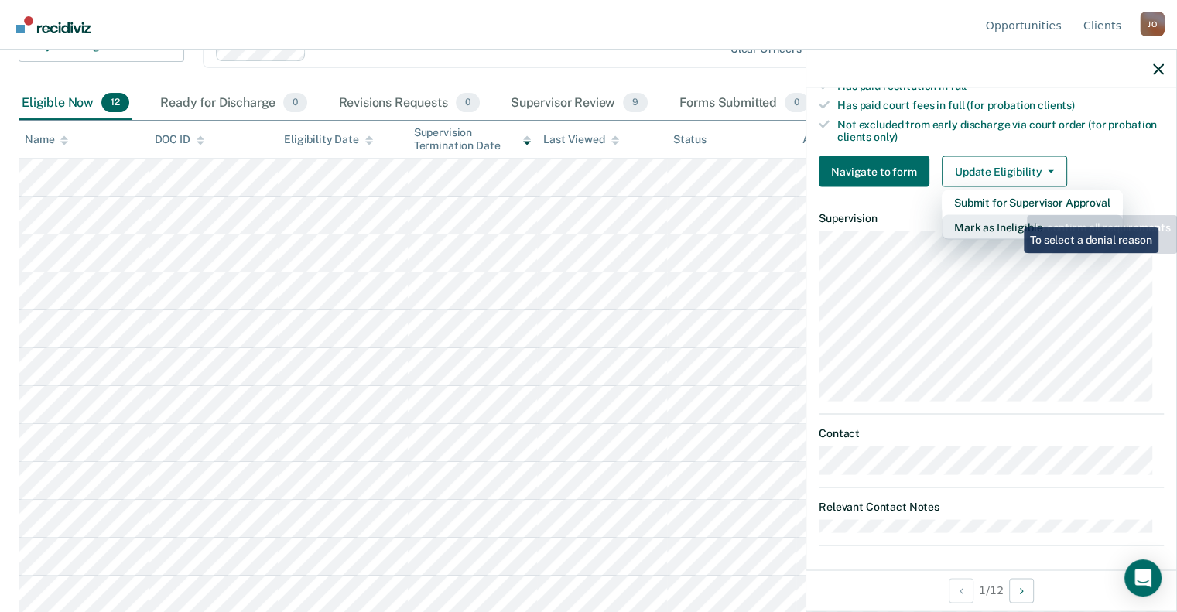
click at [1012, 217] on button "Mark as Ineligible" at bounding box center [1032, 227] width 181 height 25
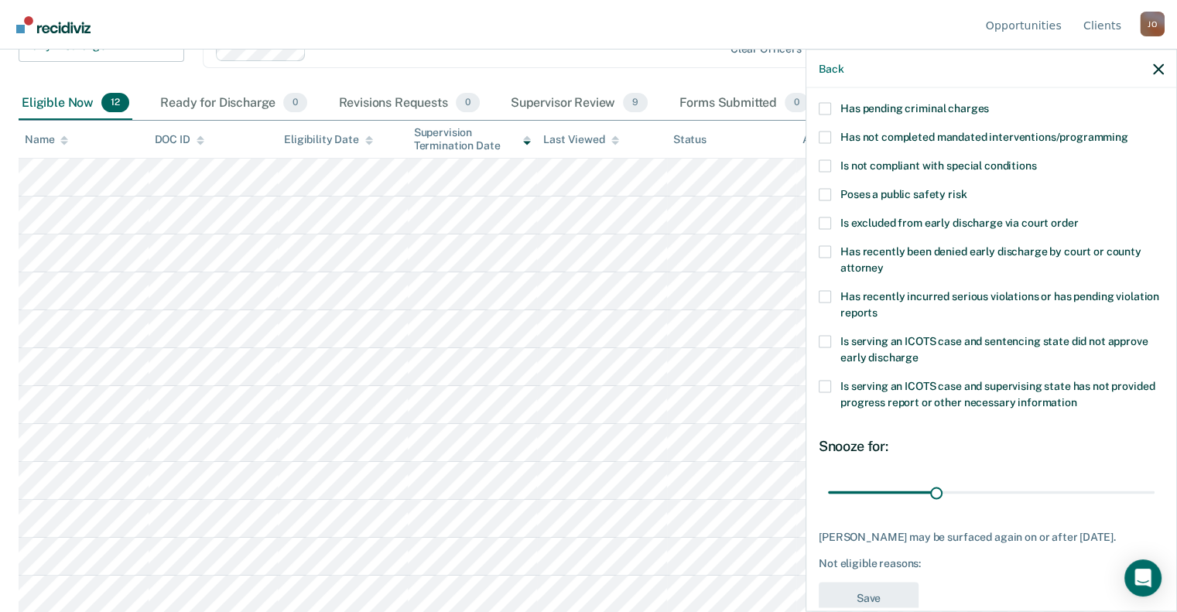
scroll to position [99, 0]
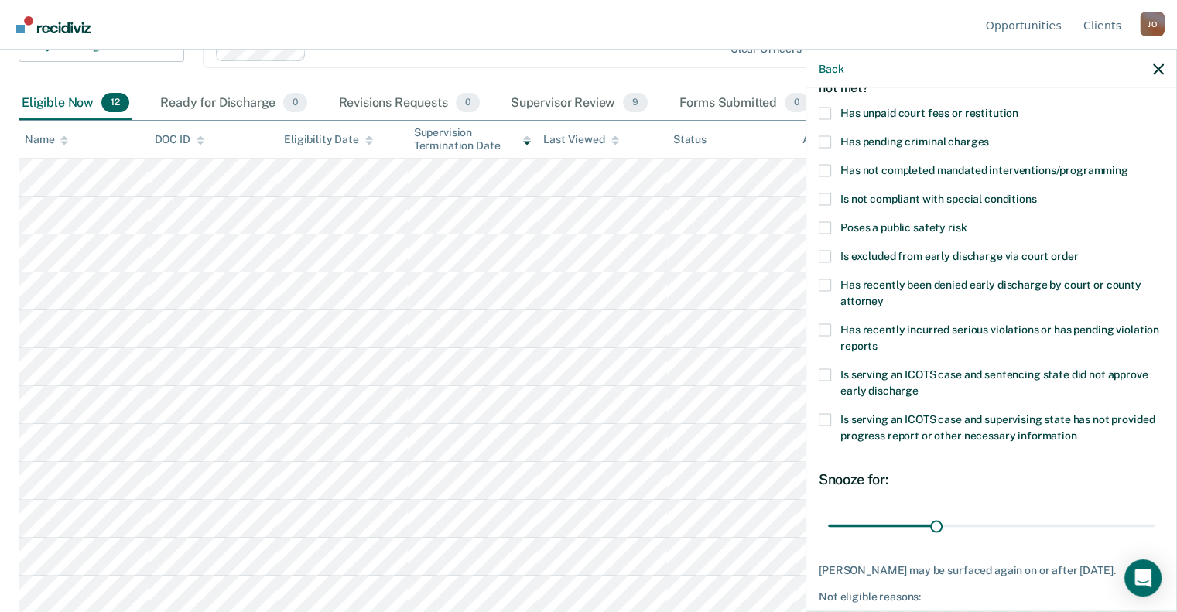
click at [825, 170] on span at bounding box center [825, 170] width 12 height 12
click at [1128, 164] on input "Has not completed mandated interventions/programming" at bounding box center [1128, 164] width 0 height 0
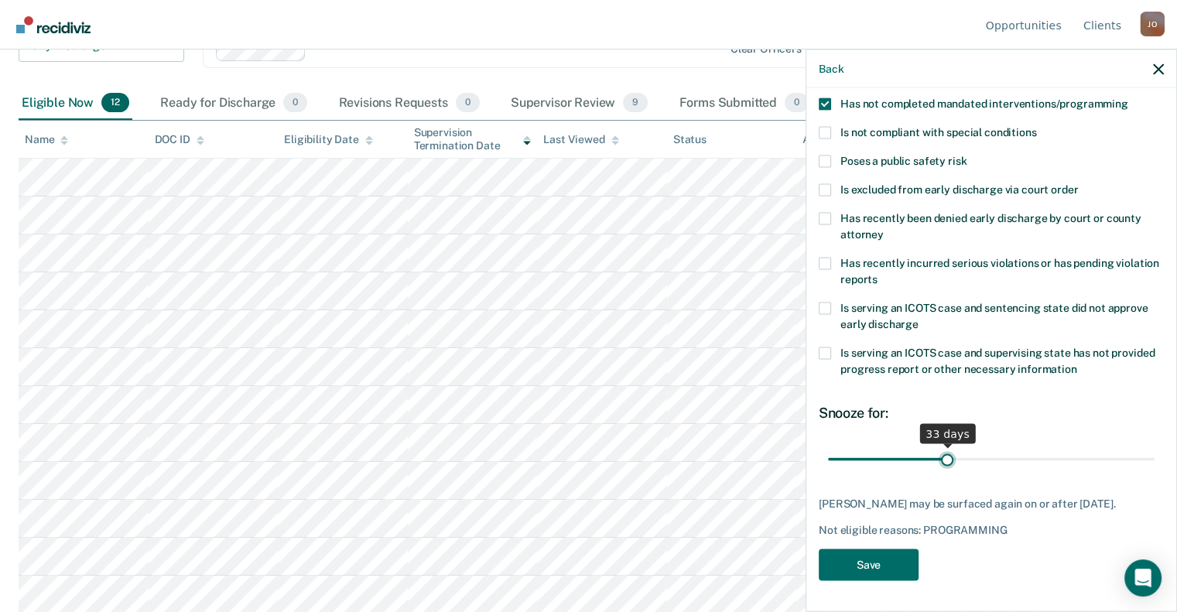
type input "33"
click at [941, 447] on input "range" at bounding box center [991, 459] width 327 height 27
click at [876, 569] on button "Save" at bounding box center [869, 565] width 100 height 32
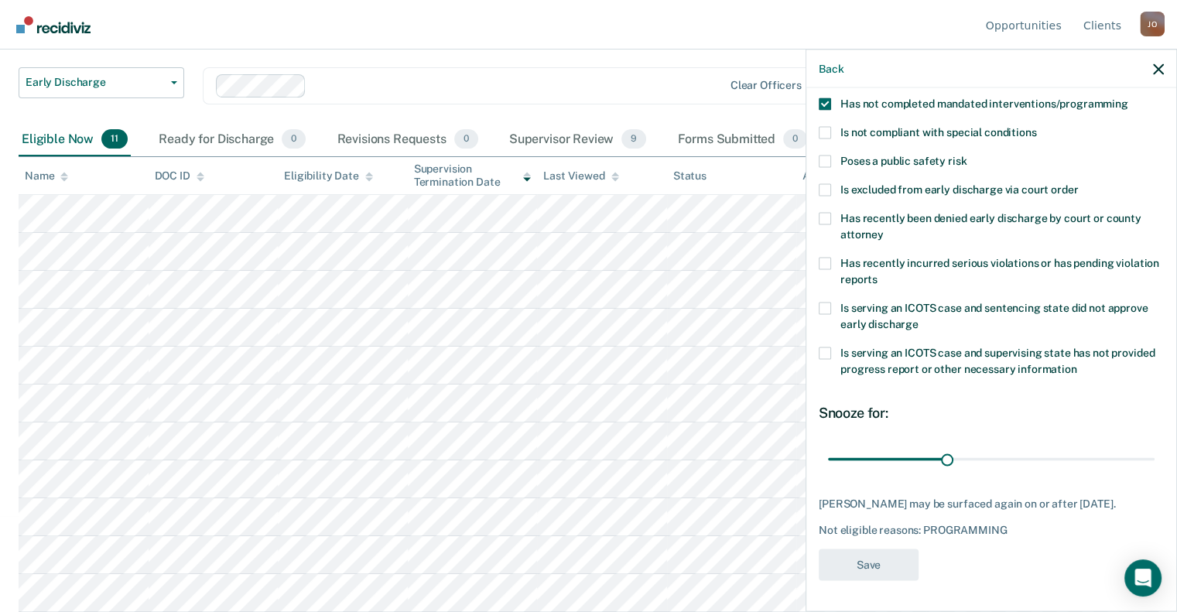
scroll to position [94, 0]
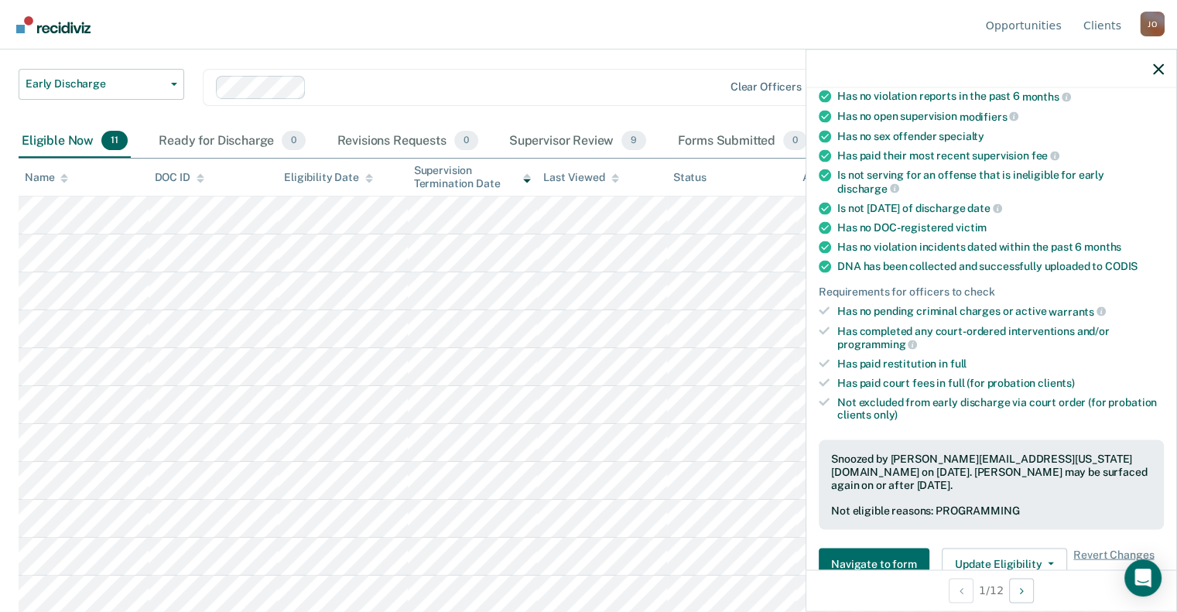
drag, startPoint x: 1159, startPoint y: 75, endPoint x: 1159, endPoint y: 87, distance: 12.4
click at [1159, 87] on div at bounding box center [991, 69] width 370 height 39
click at [1155, 61] on div at bounding box center [991, 69] width 370 height 39
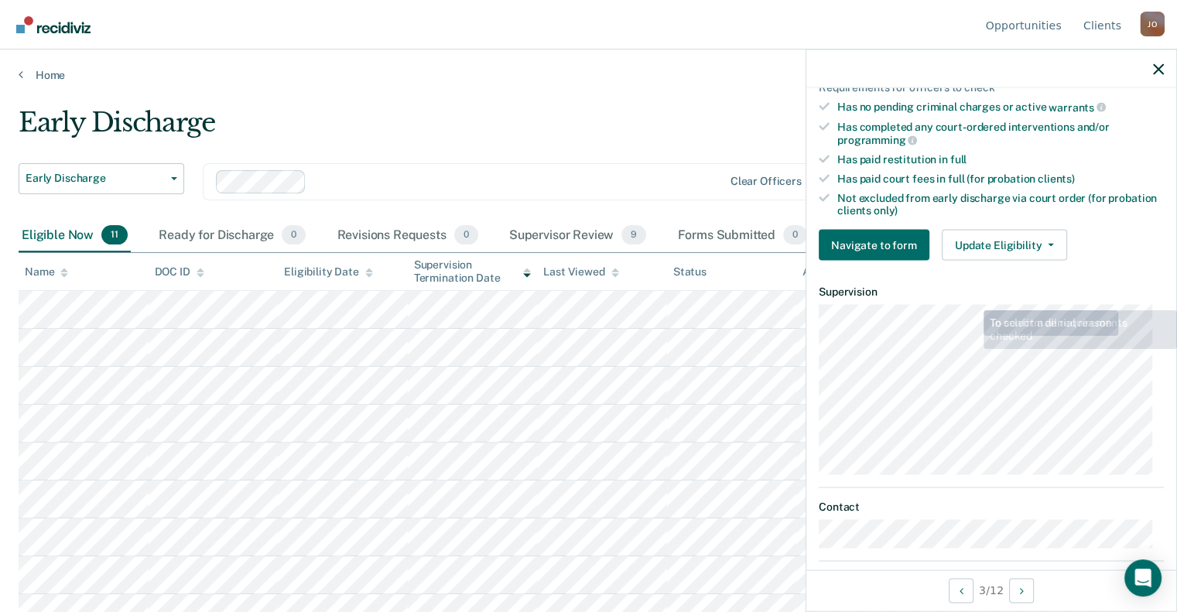
scroll to position [387, 0]
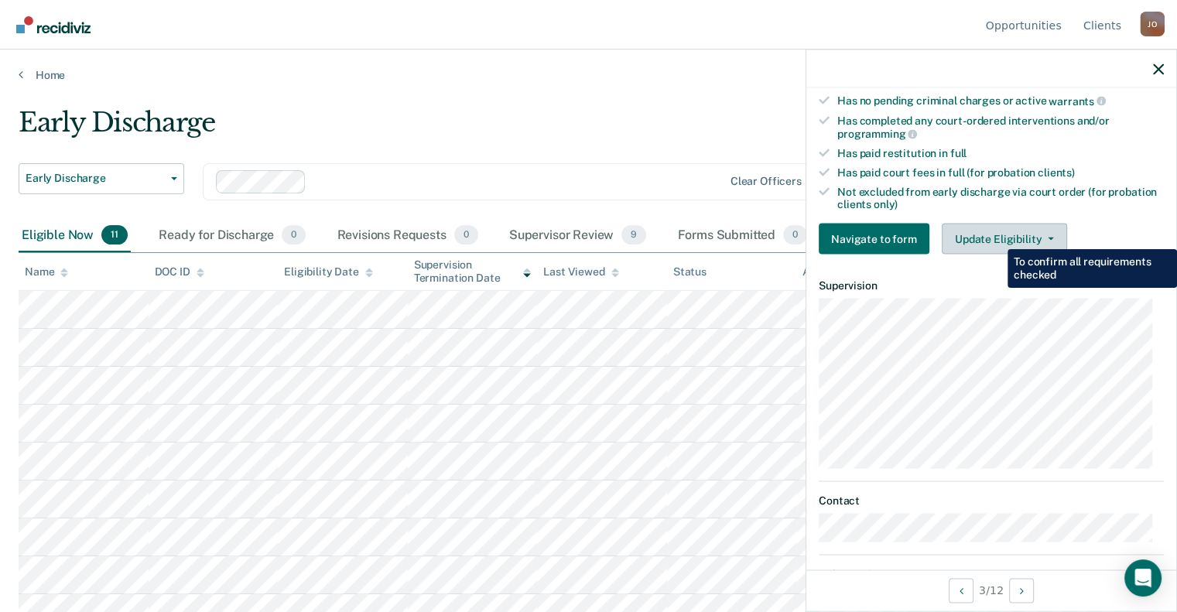
click at [995, 237] on div "Update Eligibility Submit for Supervisor Approval [PERSON_NAME] as Ineligible" at bounding box center [1004, 239] width 125 height 31
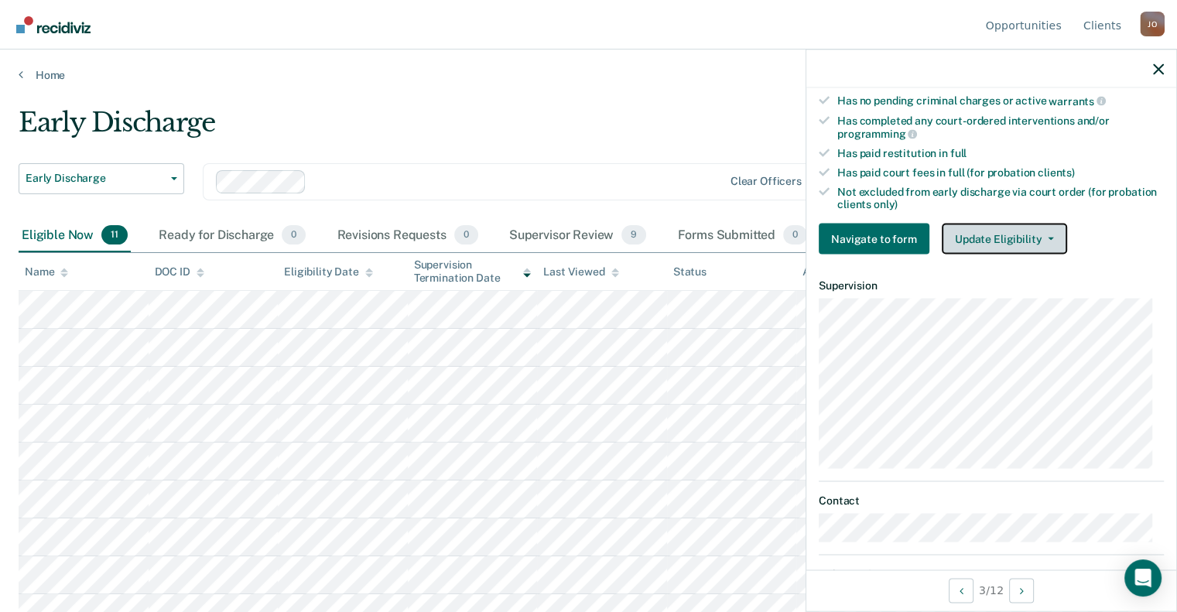
click at [1000, 225] on button "Update Eligibility" at bounding box center [1004, 239] width 125 height 31
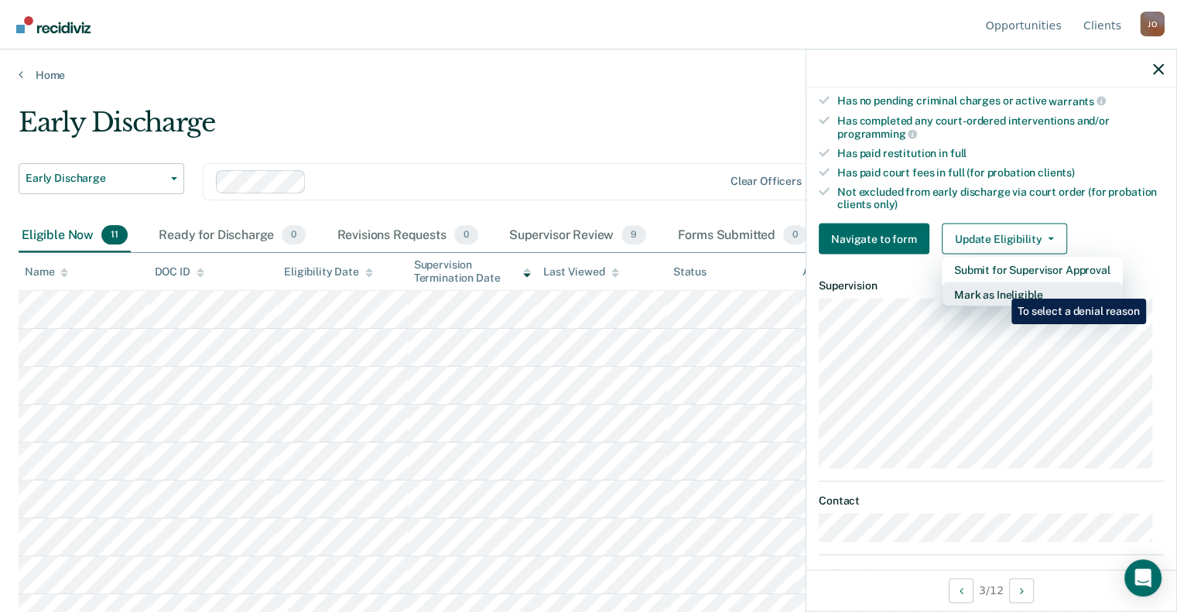
click at [1000, 287] on button "Mark as Ineligible" at bounding box center [1032, 294] width 181 height 25
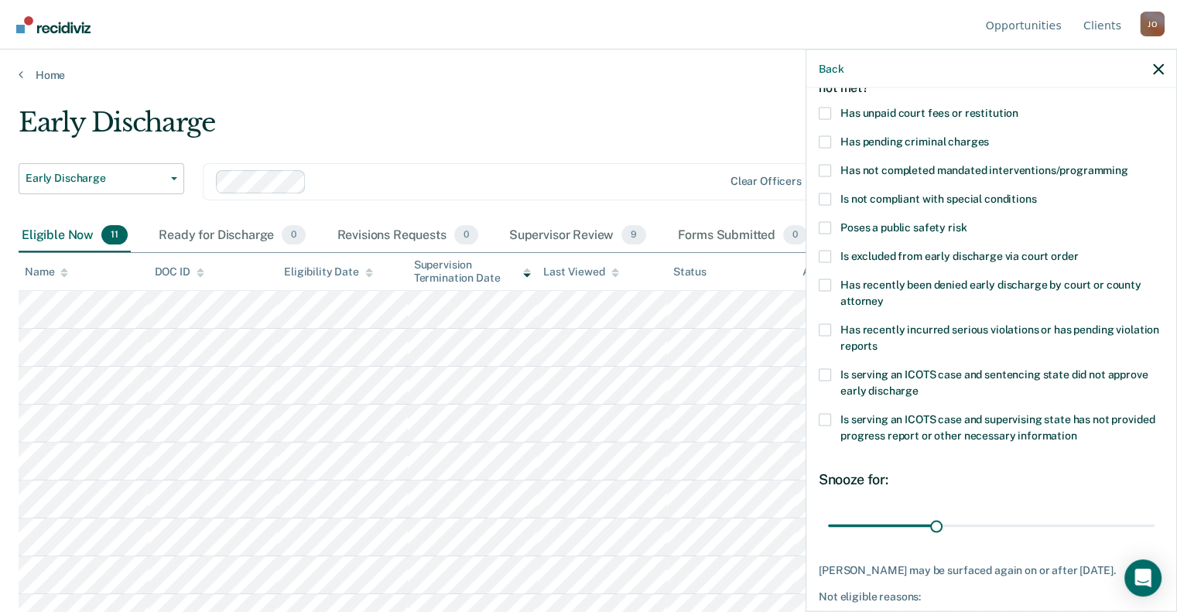
scroll to position [22, 0]
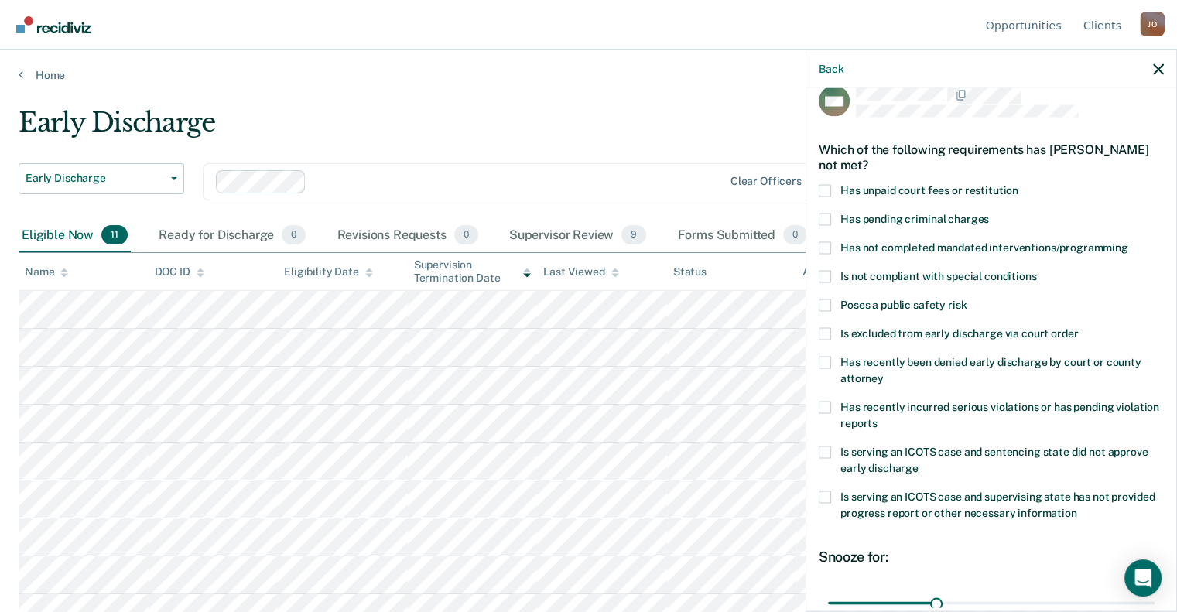
click at [897, 305] on span "Poses a public safety risk" at bounding box center [903, 304] width 126 height 12
click at [966, 299] on input "Poses a public safety risk" at bounding box center [966, 299] width 0 height 0
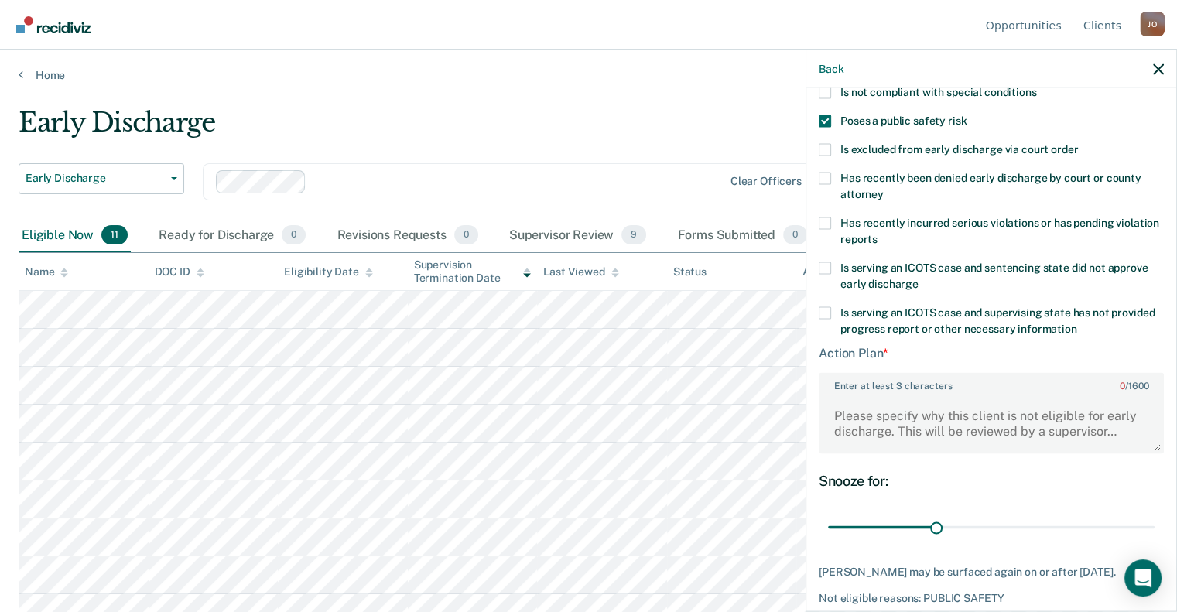
scroll to position [254, 0]
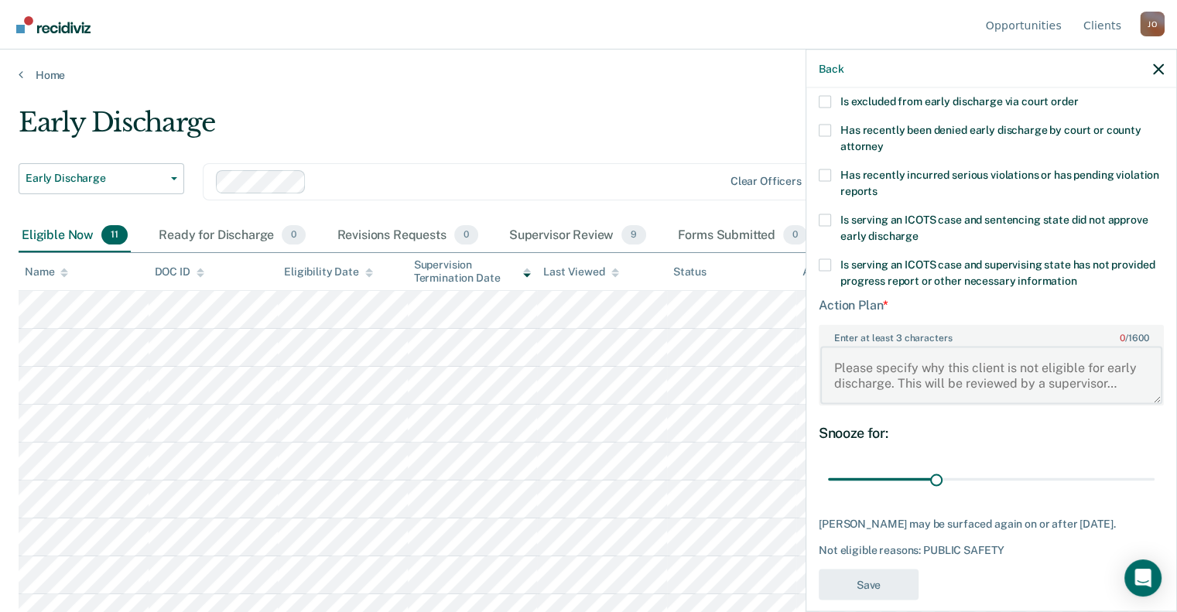
click at [925, 357] on textarea "Enter at least 3 characters 0 / 1600" at bounding box center [991, 375] width 342 height 57
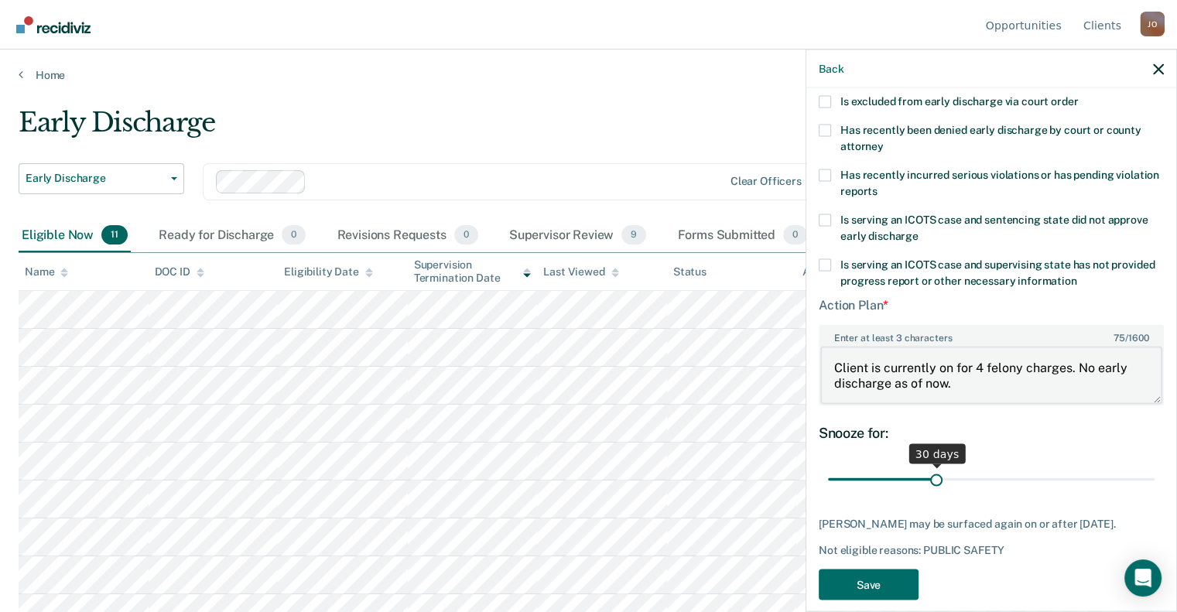
type textarea "Client is currently on for 4 felony charges. No early discharge as of now."
drag, startPoint x: 928, startPoint y: 476, endPoint x: 1188, endPoint y: 487, distance: 260.2
type input "90"
click at [1154, 487] on input "range" at bounding box center [991, 479] width 327 height 27
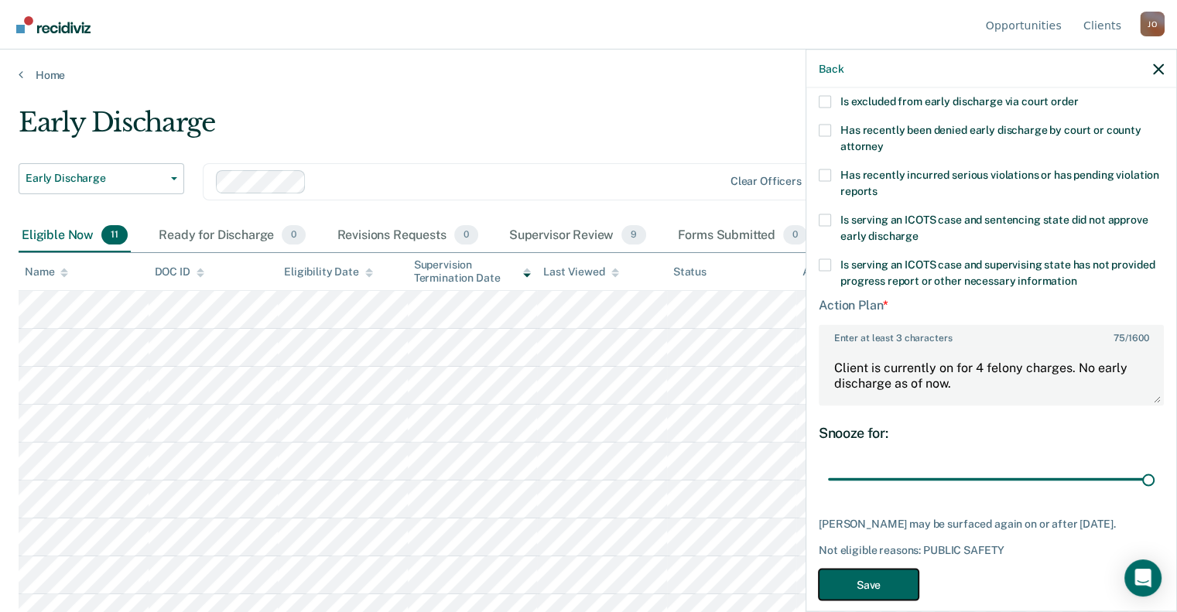
click at [879, 579] on button "Save" at bounding box center [869, 585] width 100 height 32
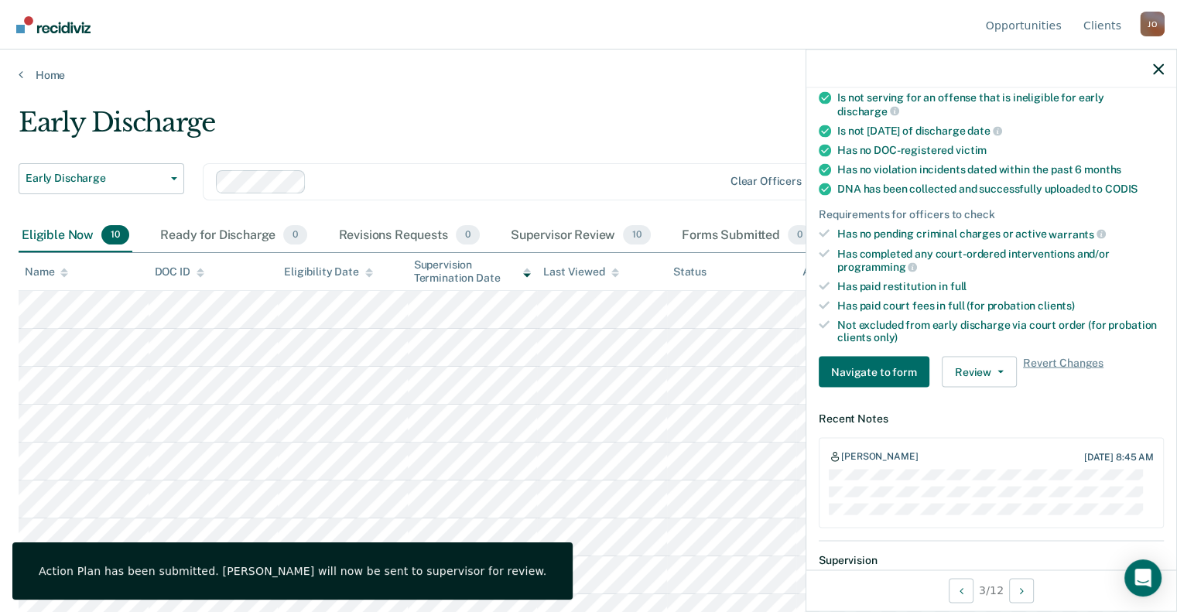
click at [1154, 61] on div at bounding box center [991, 69] width 370 height 39
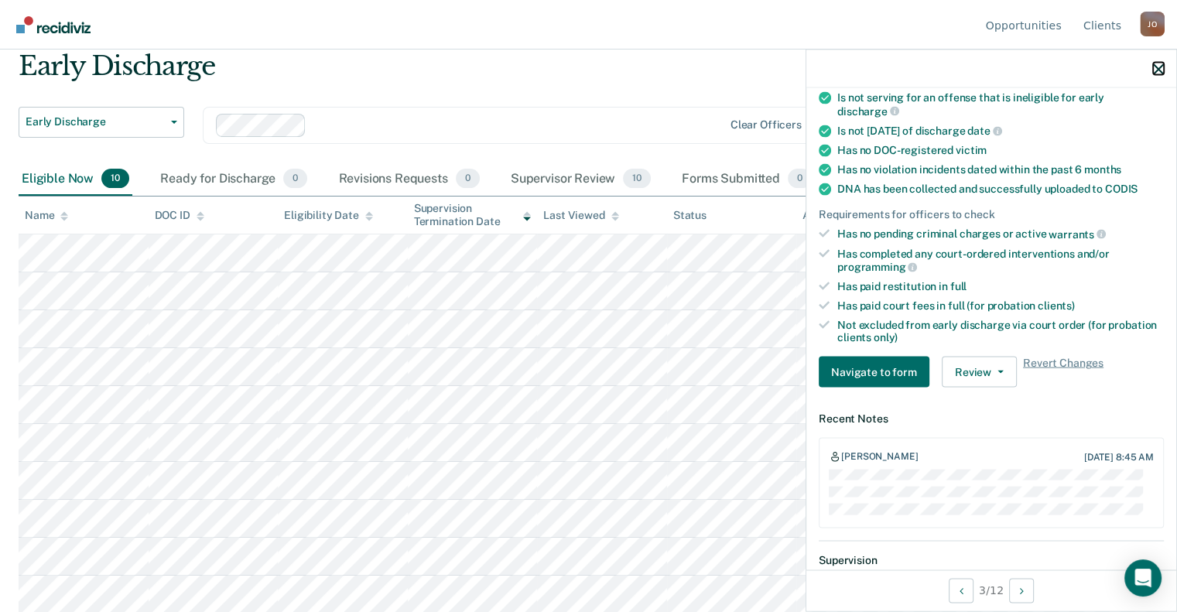
click at [1157, 69] on icon "button" at bounding box center [1158, 68] width 11 height 11
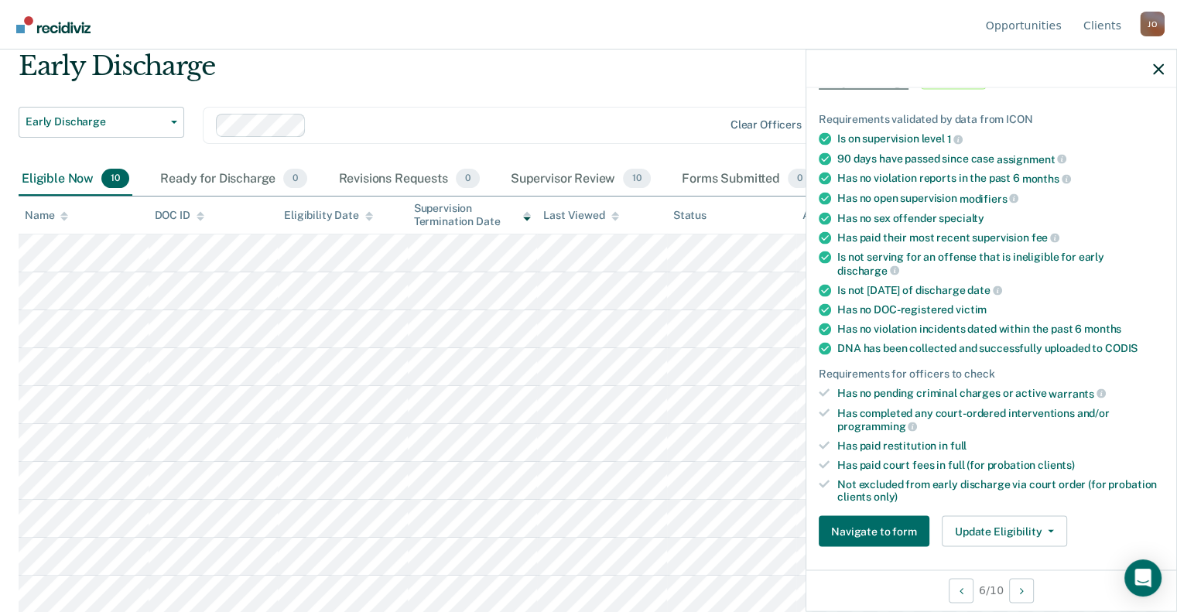
scroll to position [309, 0]
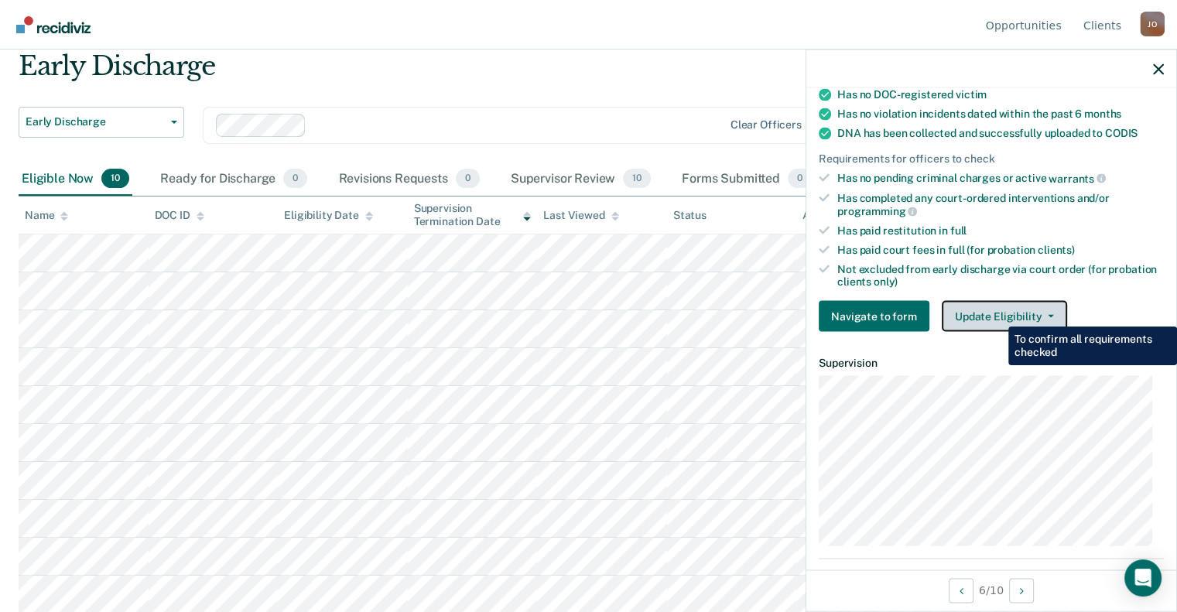
click at [996, 309] on button "Update Eligibility" at bounding box center [1004, 316] width 125 height 31
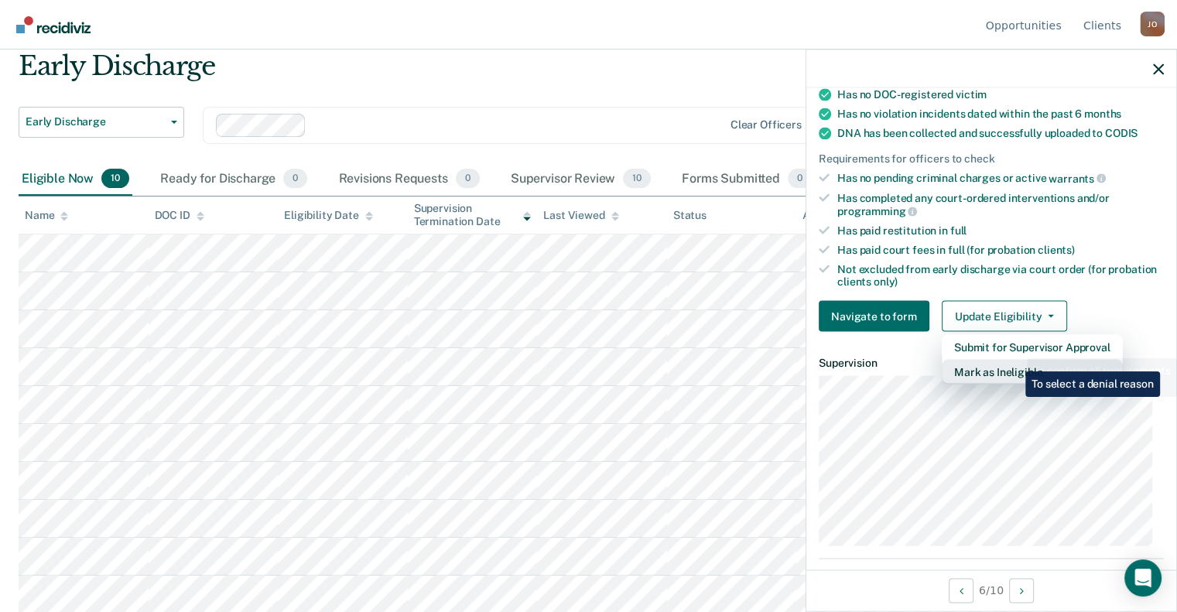
click at [1012, 360] on button "Mark as Ineligible" at bounding box center [1032, 372] width 181 height 25
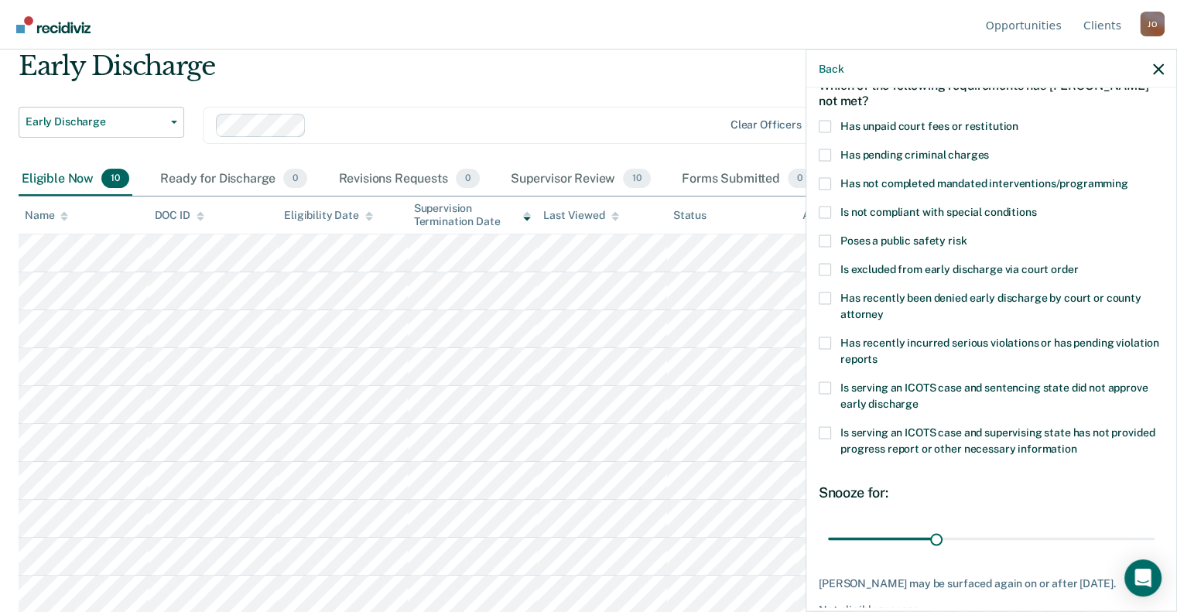
scroll to position [9, 0]
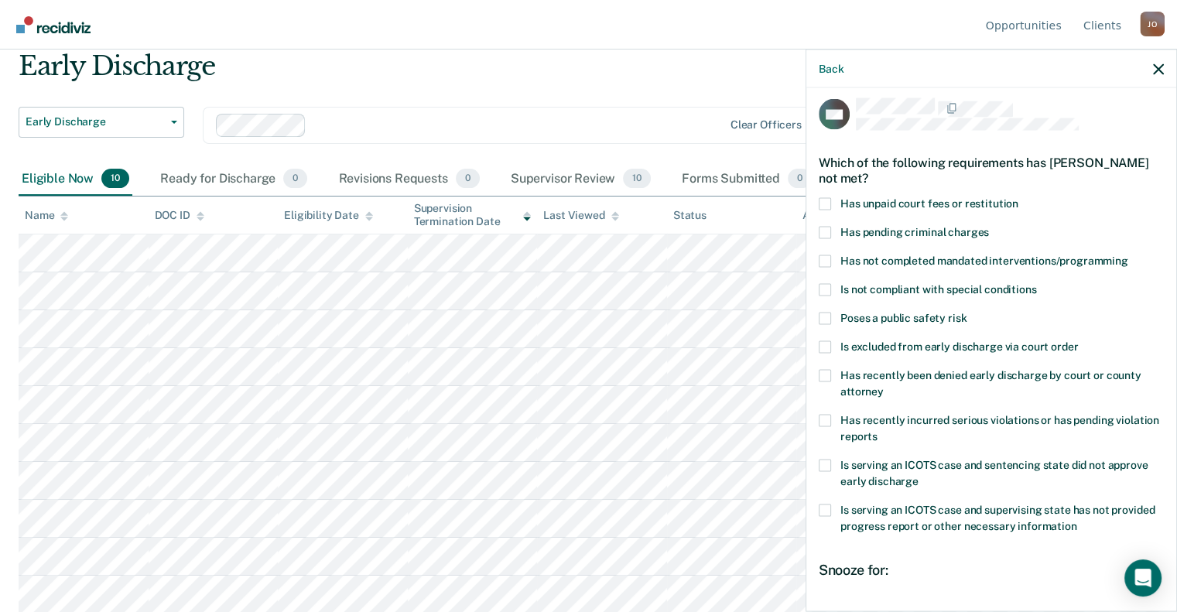
click at [820, 461] on span at bounding box center [825, 465] width 12 height 12
click at [918, 475] on input "Is serving an ICOTS case and sentencing state did not approve early discharge" at bounding box center [918, 475] width 0 height 0
click at [822, 462] on span at bounding box center [825, 465] width 12 height 12
click at [918, 475] on input "Is serving an ICOTS case and sentencing state did not approve early discharge" at bounding box center [918, 475] width 0 height 0
click at [907, 250] on div "Has pending criminal charges" at bounding box center [991, 240] width 345 height 29
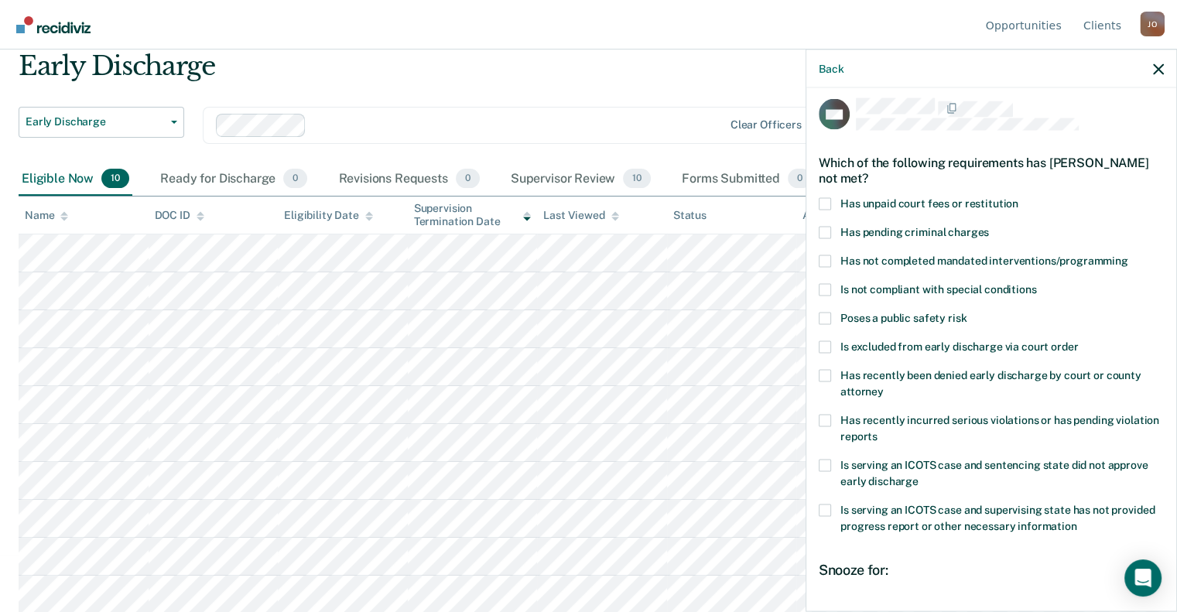
click at [902, 254] on span "Has not completed mandated interventions/programming" at bounding box center [984, 260] width 288 height 12
click at [1128, 255] on input "Has not completed mandated interventions/programming" at bounding box center [1128, 255] width 0 height 0
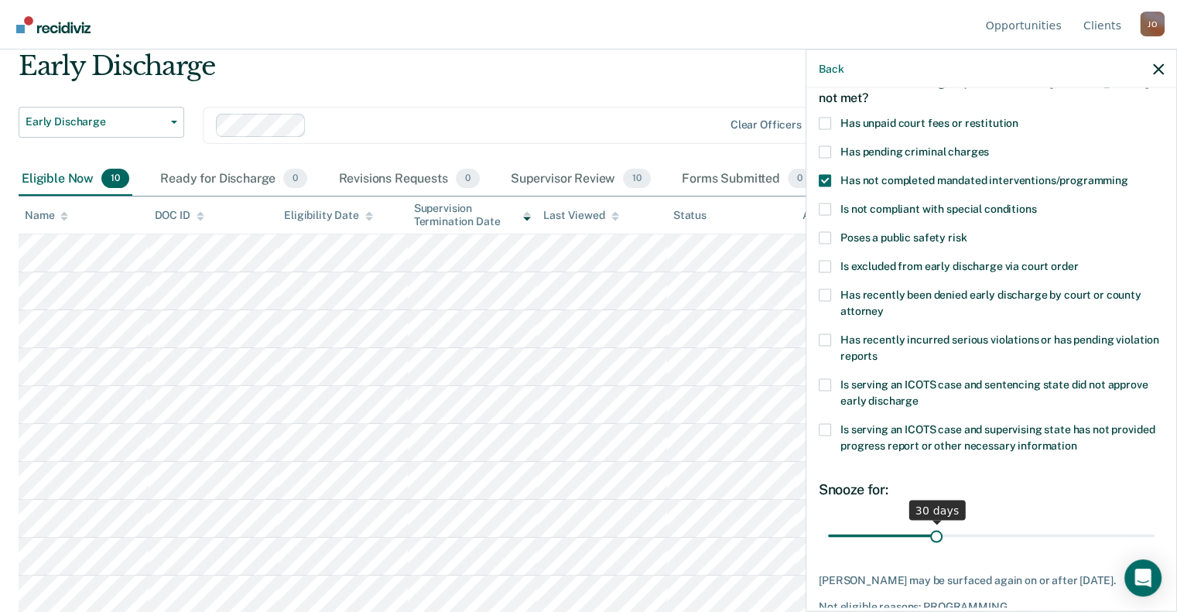
scroll to position [163, 0]
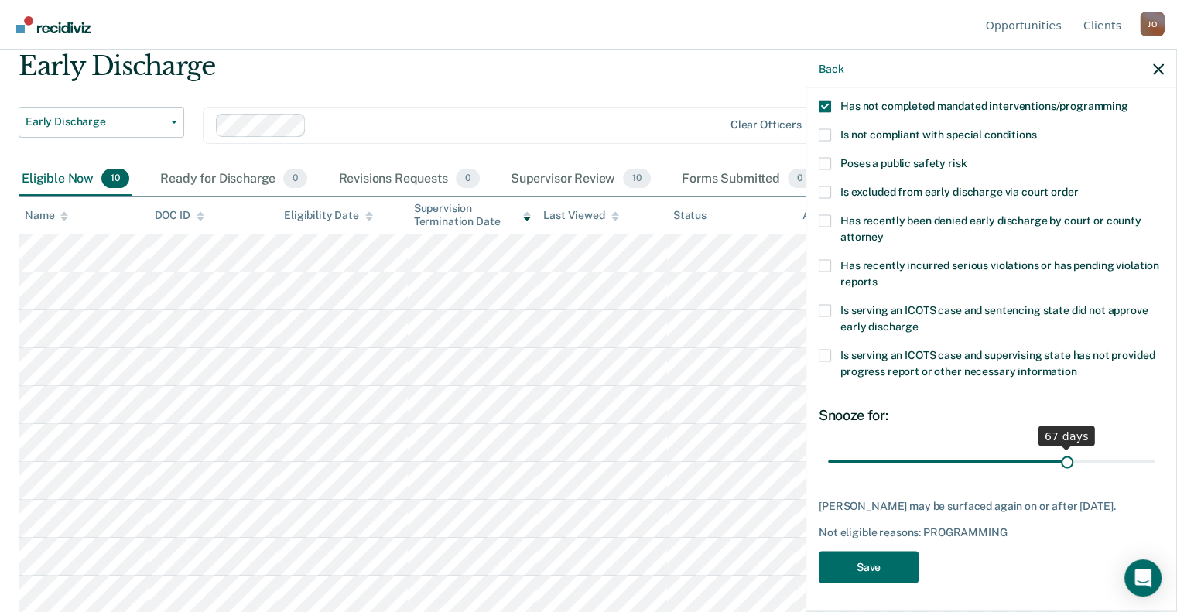
drag, startPoint x: 935, startPoint y: 459, endPoint x: 1057, endPoint y: 467, distance: 122.5
click at [1057, 467] on input "range" at bounding box center [991, 461] width 327 height 27
drag, startPoint x: 1061, startPoint y: 457, endPoint x: 1042, endPoint y: 457, distance: 18.6
type input "62"
click at [1042, 457] on input "range" at bounding box center [991, 461] width 327 height 27
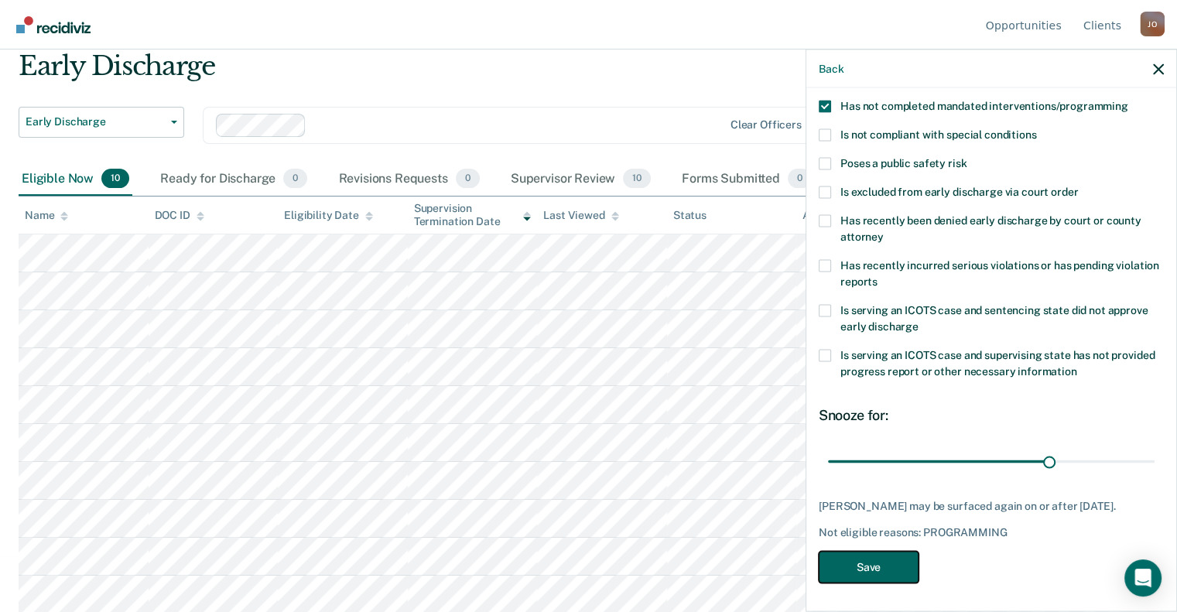
click at [875, 572] on button "Save" at bounding box center [869, 567] width 100 height 32
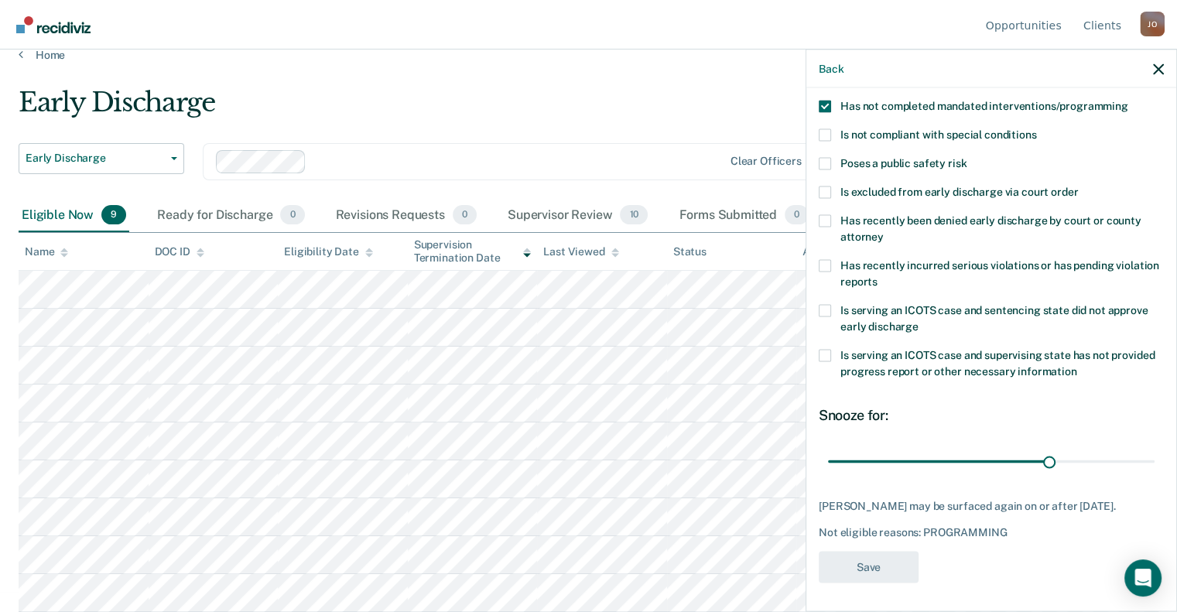
scroll to position [19, 0]
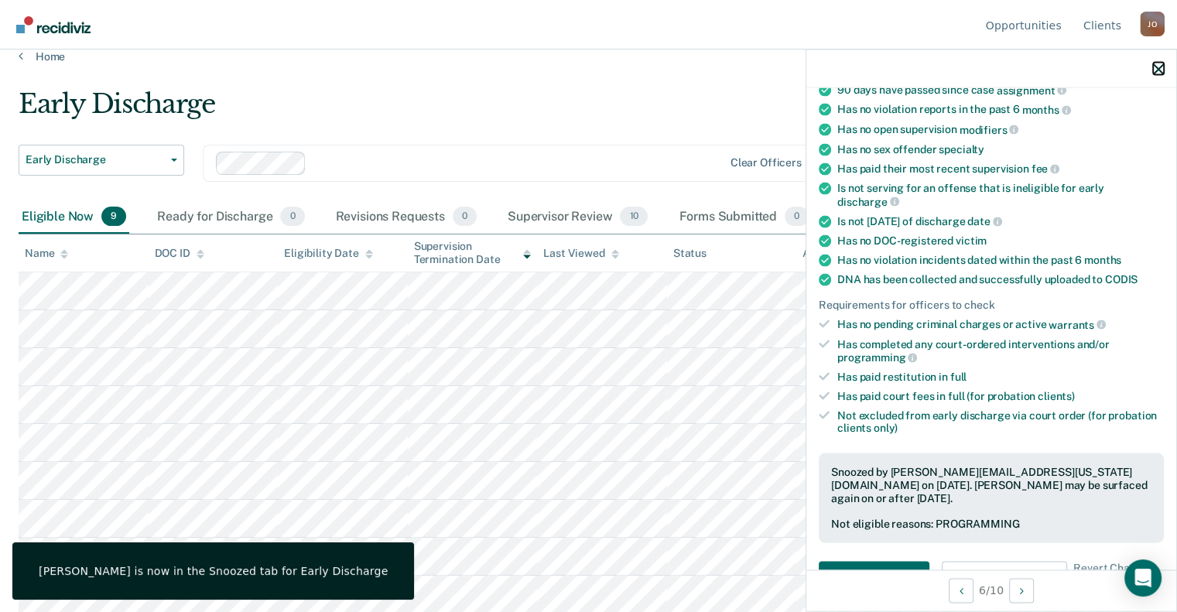
click at [1156, 66] on icon "button" at bounding box center [1158, 68] width 11 height 11
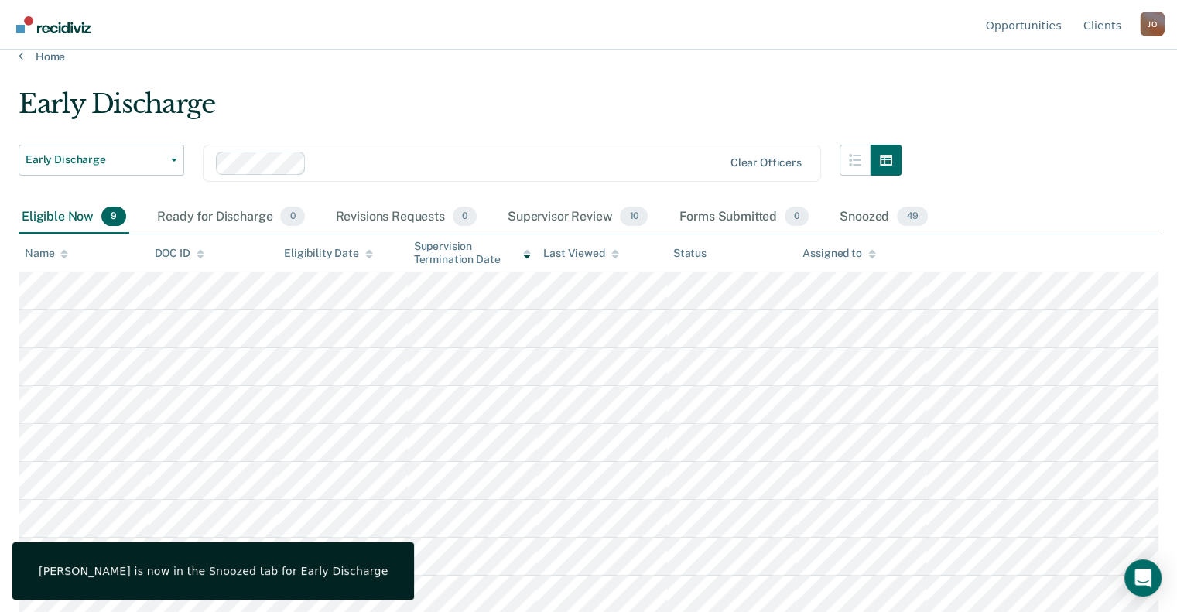
click at [491, 63] on main "Early Discharge Early Discharge Early Discharge Clear officers Eligible Now 9 R…" at bounding box center [588, 325] width 1177 height 525
